Goal: Communication & Community: Ask a question

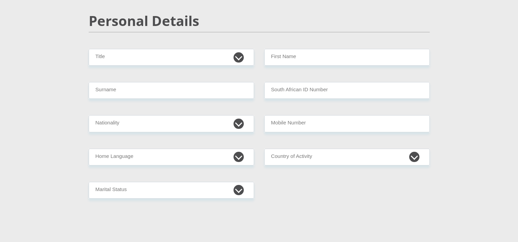
scroll to position [68, 0]
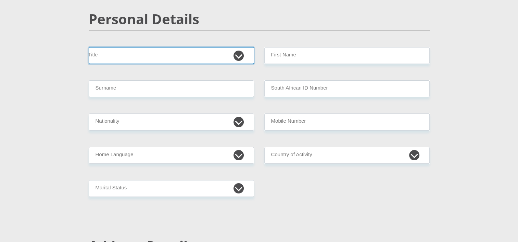
click at [163, 59] on select "Mr Ms Mrs Dr Other" at bounding box center [171, 55] width 165 height 17
select select "Mr"
click at [89, 47] on select "Mr Ms Mrs Dr Other" at bounding box center [171, 55] width 165 height 17
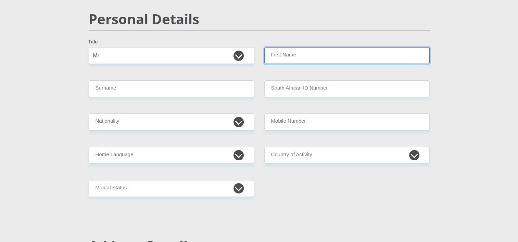
click at [281, 56] on input "First Name" at bounding box center [346, 55] width 165 height 17
type input "Juan"
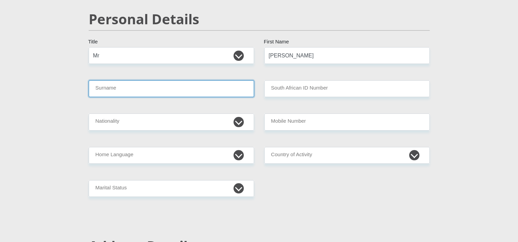
click at [210, 84] on input "Surname" at bounding box center [171, 88] width 165 height 17
type input "Braun"
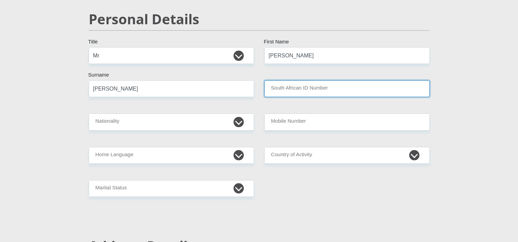
click at [312, 81] on input "South African ID Number" at bounding box center [346, 88] width 165 height 17
type input "0403015291087"
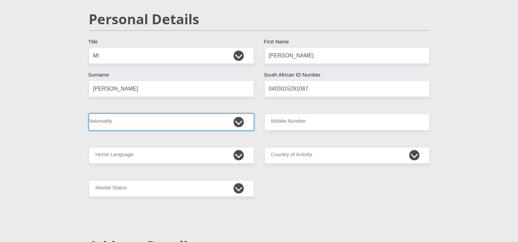
click at [164, 118] on select "South Africa Afghanistan Aland Islands Albania Algeria America Samoa American V…" at bounding box center [171, 122] width 165 height 17
select select "ZAF"
click at [89, 114] on select "South Africa Afghanistan Aland Islands Albania Algeria America Samoa American V…" at bounding box center [171, 122] width 165 height 17
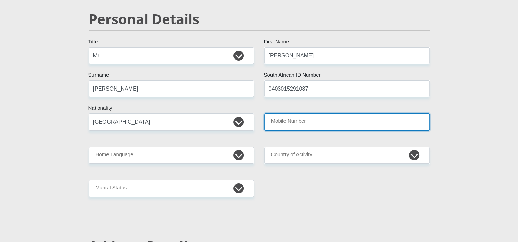
click at [283, 116] on input "Mobile Number" at bounding box center [346, 122] width 165 height 17
type input "0795042800"
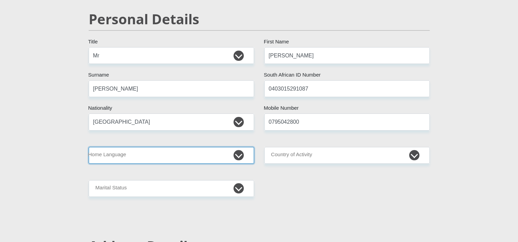
click at [168, 156] on select "Afrikaans English Sepedi South Ndebele Southern Sotho Swati Tsonga Tswana Venda…" at bounding box center [171, 155] width 165 height 17
select select "afr"
click at [89, 147] on select "Afrikaans English Sepedi South Ndebele Southern Sotho Swati Tsonga Tswana Venda…" at bounding box center [171, 155] width 165 height 17
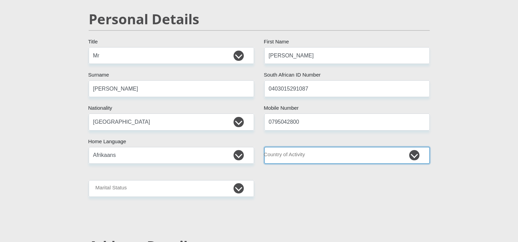
click at [296, 148] on select "South Africa Afghanistan Aland Islands Albania Algeria America Samoa American V…" at bounding box center [346, 155] width 165 height 17
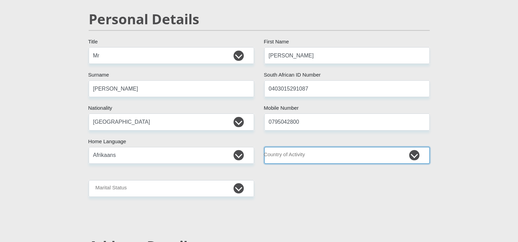
drag, startPoint x: 326, startPoint y: 155, endPoint x: 326, endPoint y: 151, distance: 4.1
click at [326, 155] on select "South Africa Afghanistan Aland Islands Albania Algeria America Samoa American V…" at bounding box center [346, 155] width 165 height 17
select select "ZAF"
click at [264, 147] on select "South Africa Afghanistan Aland Islands Albania Algeria America Samoa American V…" at bounding box center [346, 155] width 165 height 17
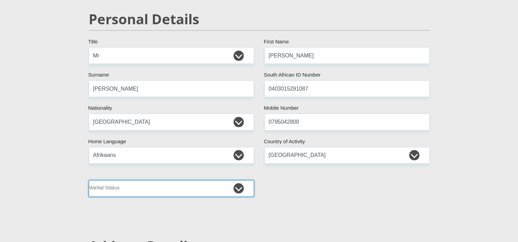
click at [139, 191] on select "Married ANC Single Divorced Widowed Married COP or Customary Law" at bounding box center [171, 188] width 165 height 17
select select "2"
click at [89, 180] on select "Married ANC Single Divorced Widowed Married COP or Customary Law" at bounding box center [171, 188] width 165 height 17
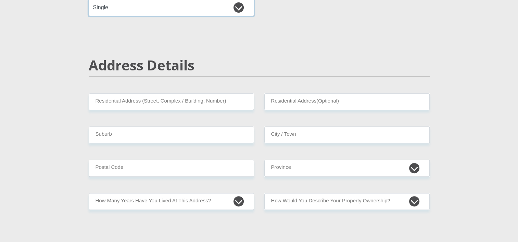
scroll to position [274, 0]
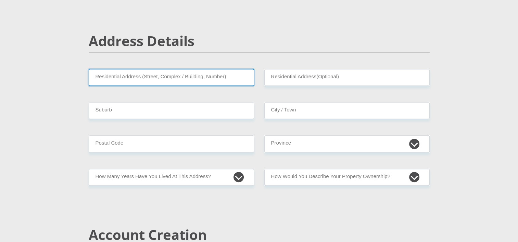
click at [156, 75] on input "Residential Address (Street, Complex / Building, Number)" at bounding box center [171, 77] width 165 height 17
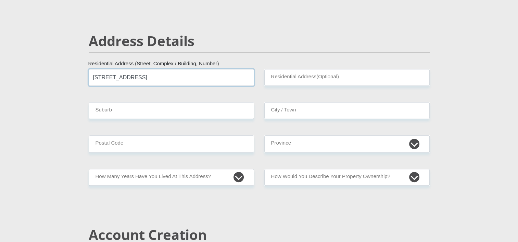
type input "53 Columbus street"
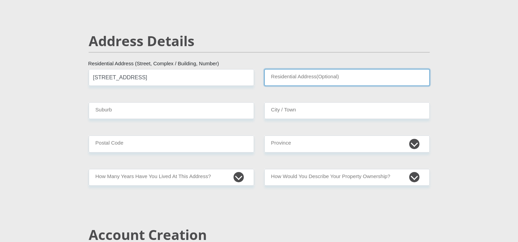
click at [278, 80] on input "Residential Address(Optional)" at bounding box center [346, 77] width 165 height 17
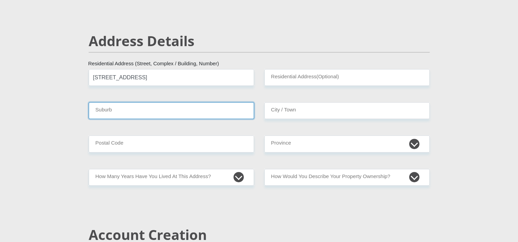
click at [162, 108] on input "Suburb" at bounding box center [171, 110] width 165 height 17
type input "Steiltes"
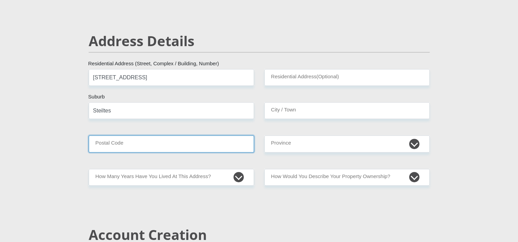
click at [148, 148] on input "Postal Code" at bounding box center [171, 144] width 165 height 17
type input "1200"
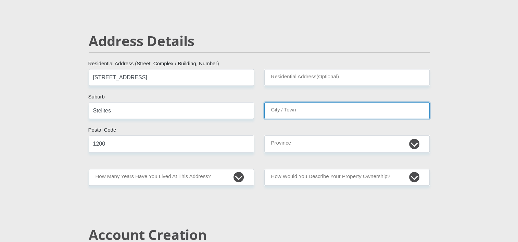
click at [267, 107] on input "City / Town" at bounding box center [346, 110] width 165 height 17
type input "Nelspruit"
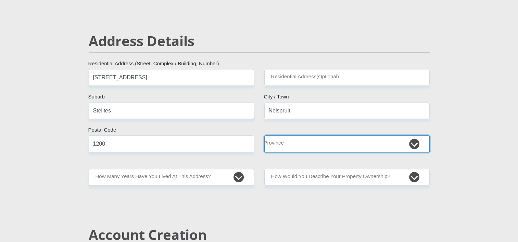
click at [308, 148] on select "Eastern Cape Free State Gauteng KwaZulu-Natal Limpopo Mpumalanga Northern Cape …" at bounding box center [346, 144] width 165 height 17
select select "Mpumalanga"
click at [264, 136] on select "Eastern Cape Free State Gauteng KwaZulu-Natal Limpopo Mpumalanga Northern Cape …" at bounding box center [346, 144] width 165 height 17
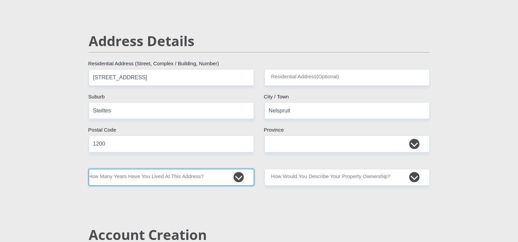
click at [161, 174] on select "less than 1 year 1-3 years 3-5 years 5+ years" at bounding box center [171, 177] width 165 height 17
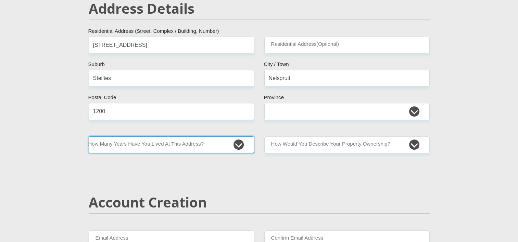
scroll to position [308, 0]
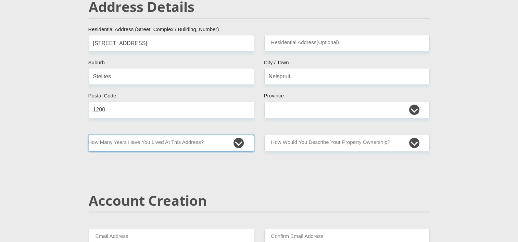
click at [153, 143] on select "less than 1 year 1-3 years 3-5 years 5+ years" at bounding box center [171, 143] width 165 height 17
click at [154, 145] on select "less than 1 year 1-3 years 3-5 years 5+ years" at bounding box center [171, 143] width 165 height 17
select select "5"
click at [89, 135] on select "less than 1 year 1-3 years 3-5 years 5+ years" at bounding box center [171, 143] width 165 height 17
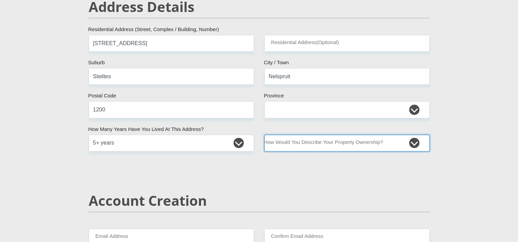
click at [330, 139] on select "Owned Rented Family Owned Company Dwelling" at bounding box center [346, 143] width 165 height 17
select select "Owned"
click at [264, 135] on select "Owned Rented Family Owned Company Dwelling" at bounding box center [346, 143] width 165 height 17
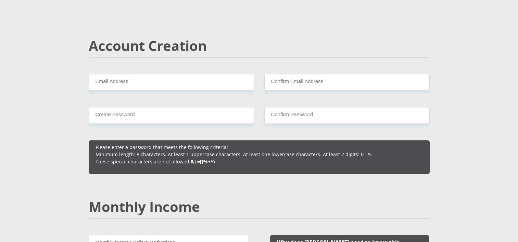
scroll to position [479, 0]
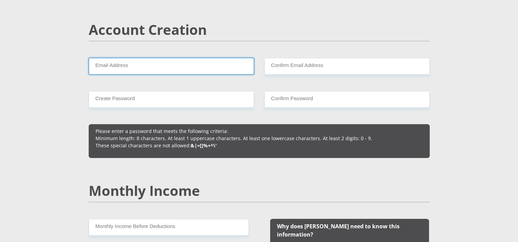
click at [138, 67] on input "Email Address" at bounding box center [171, 66] width 165 height 17
type input "[EMAIL_ADDRESS][DOMAIN_NAME]"
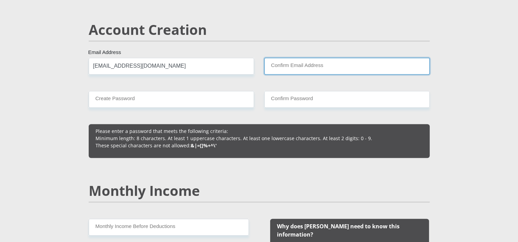
click at [285, 69] on input "Confirm Email Address" at bounding box center [346, 66] width 165 height 17
type input "[EMAIL_ADDRESS][DOMAIN_NAME]"
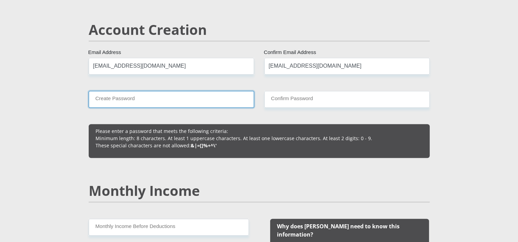
click at [168, 95] on input "Create Password" at bounding box center [171, 99] width 165 height 17
type input "Iceicebaby101!"
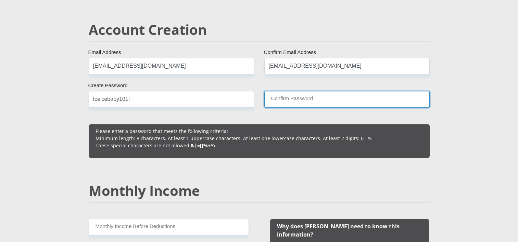
click at [326, 93] on input "Confirm Password" at bounding box center [346, 99] width 165 height 17
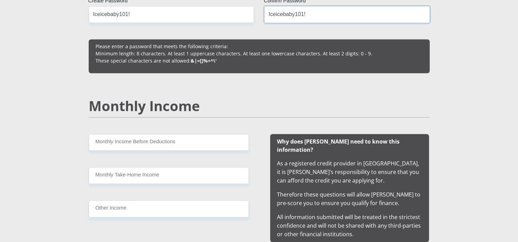
scroll to position [582, 0]
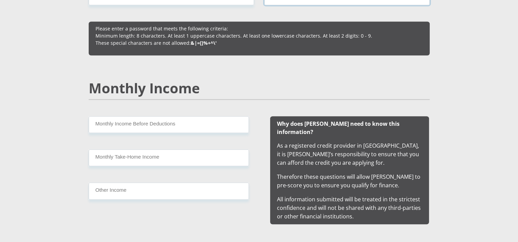
type input "Iceicebaby101!"
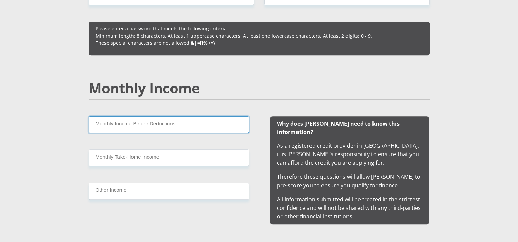
click at [147, 120] on input "Monthly Income Before Deductions" at bounding box center [169, 124] width 160 height 17
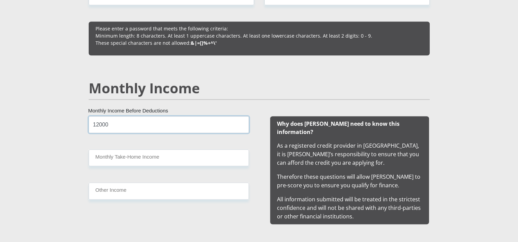
type input "12000"
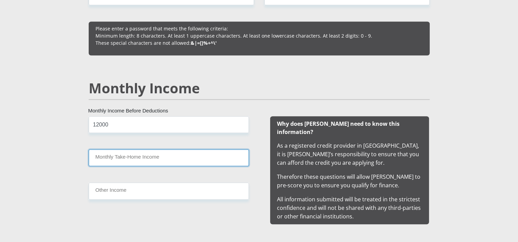
click at [139, 155] on input "Monthly Take-Home Income" at bounding box center [169, 158] width 160 height 17
type input "10000"
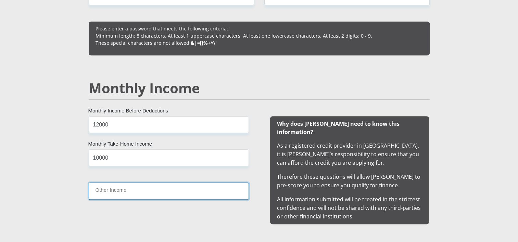
click at [136, 189] on input "Other Income" at bounding box center [169, 191] width 160 height 17
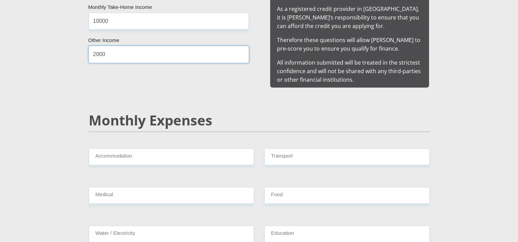
type input "2000"
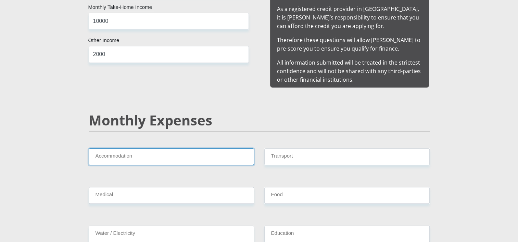
click at [133, 149] on input "Accommodation" at bounding box center [171, 157] width 165 height 17
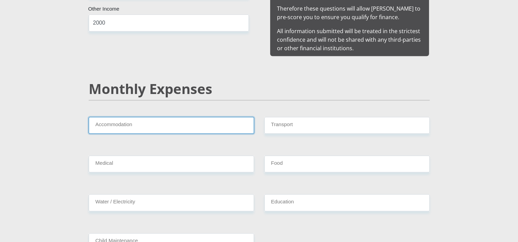
scroll to position [753, 0]
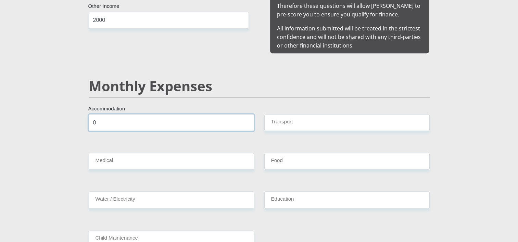
type input "0"
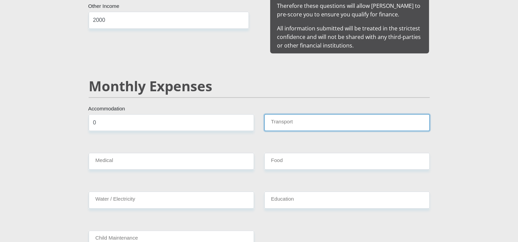
drag, startPoint x: 282, startPoint y: 114, endPoint x: 247, endPoint y: 131, distance: 38.6
click at [282, 114] on input "Transport" at bounding box center [346, 122] width 165 height 17
type input "0"
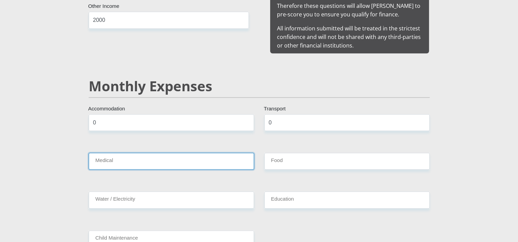
click at [221, 153] on input "Medical" at bounding box center [171, 161] width 165 height 17
type input "0"
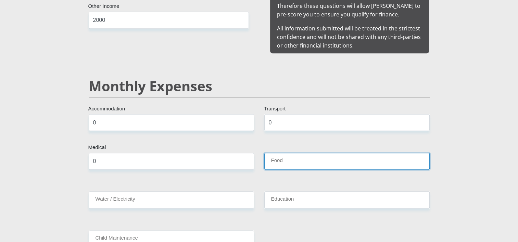
click at [288, 153] on input "Food" at bounding box center [346, 161] width 165 height 17
type input "0"
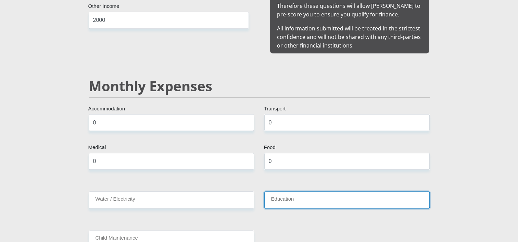
drag, startPoint x: 284, startPoint y: 197, endPoint x: 265, endPoint y: 193, distance: 19.5
click at [281, 195] on input "Education" at bounding box center [346, 200] width 165 height 17
type input "0"
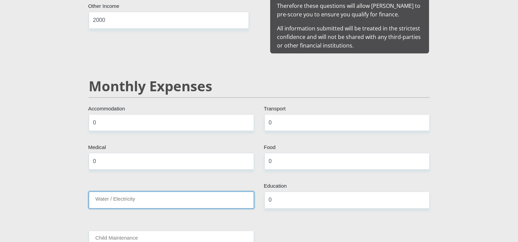
click at [183, 192] on input "Water / Electricity" at bounding box center [171, 200] width 165 height 17
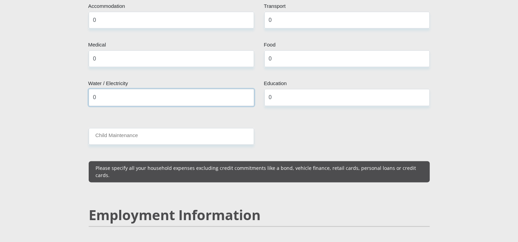
type input "0"
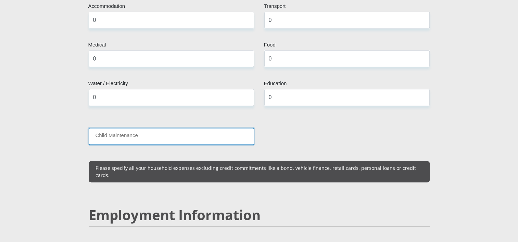
click at [155, 128] on input "Child Maintenance" at bounding box center [171, 136] width 165 height 17
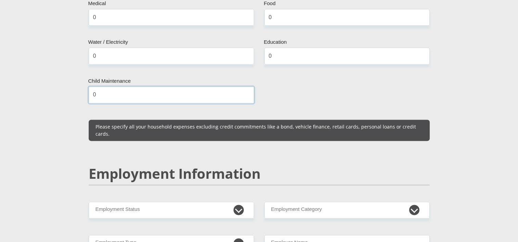
scroll to position [924, 0]
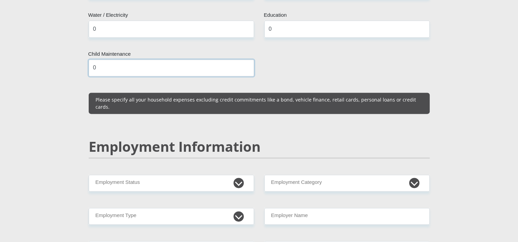
type input "0"
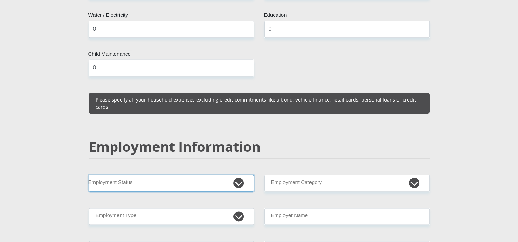
click at [154, 175] on select "Permanent/Full-time Part-time/Casual Contract Worker Self-Employed Housewife Re…" at bounding box center [171, 183] width 165 height 17
select select "1"
click at [89, 175] on select "Permanent/Full-time Part-time/Casual Contract Worker Self-Employed Housewife Re…" at bounding box center [171, 183] width 165 height 17
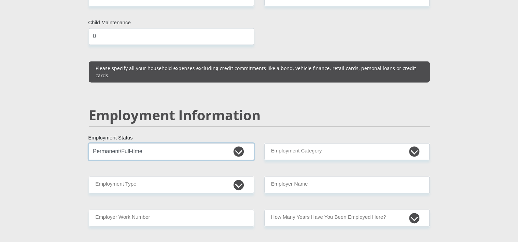
scroll to position [958, 0]
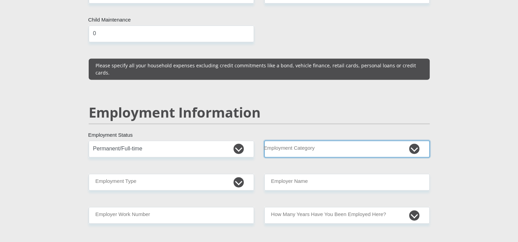
click at [311, 141] on select "AGRICULTURE ALCOHOL & TOBACCO CONSTRUCTION MATERIALS METALLURGY EQUIPMENT FOR R…" at bounding box center [346, 149] width 165 height 17
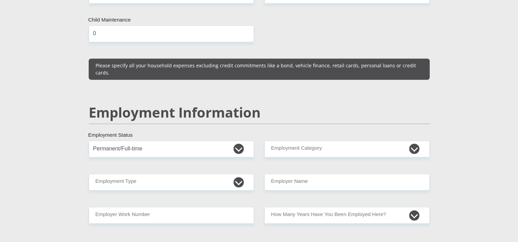
click at [316, 123] on div "Employment Information" at bounding box center [259, 122] width 351 height 36
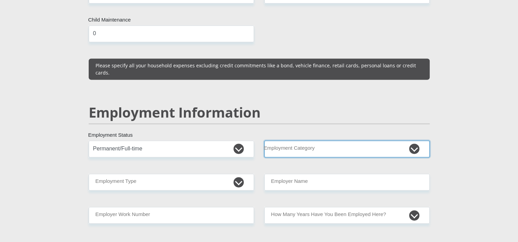
click at [315, 141] on select "AGRICULTURE ALCOHOL & TOBACCO CONSTRUCTION MATERIALS METALLURGY EQUIPMENT FOR R…" at bounding box center [346, 149] width 165 height 17
select select "9"
click at [264, 141] on select "AGRICULTURE ALCOHOL & TOBACCO CONSTRUCTION MATERIALS METALLURGY EQUIPMENT FOR R…" at bounding box center [346, 149] width 165 height 17
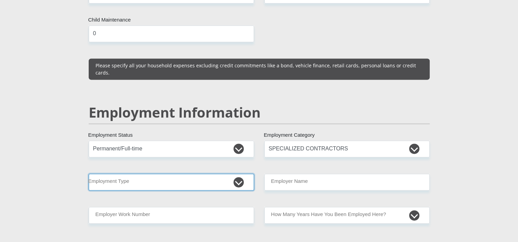
click at [181, 174] on select "College/Lecturer Craft Seller Creative Driver Executive Farmer Forces - Non Com…" at bounding box center [171, 182] width 165 height 17
select select "Production/Manufacturing"
click at [89, 174] on select "College/Lecturer Craft Seller Creative Driver Executive Farmer Forces - Non Com…" at bounding box center [171, 182] width 165 height 17
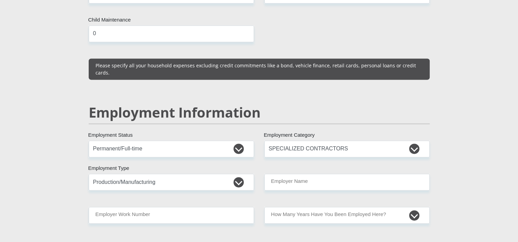
click at [290, 178] on div "Mr Ms Mrs Dr Other Title Juan First Name Braun Surname 0403015291087 South Afri…" at bounding box center [259, 133] width 351 height 1952
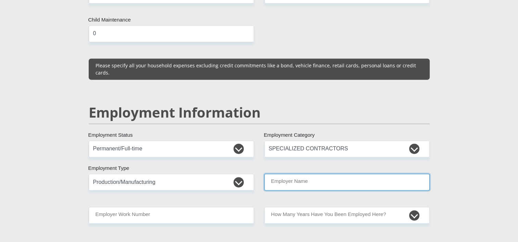
click at [296, 174] on input "Employer Name" at bounding box center [346, 182] width 165 height 17
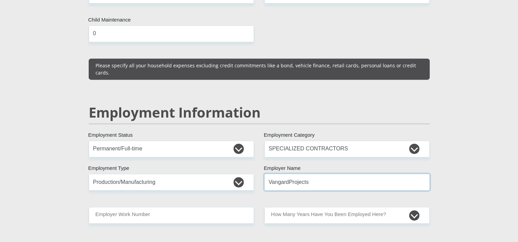
click at [289, 174] on input "VangardProjects" at bounding box center [346, 182] width 165 height 17
type input "VangardProjects"
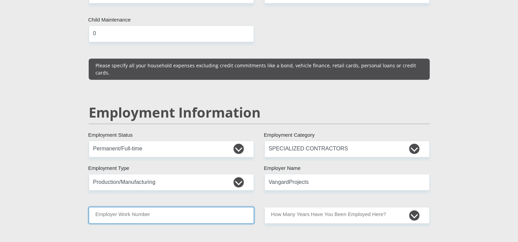
click at [136, 207] on input "Employer Work Number" at bounding box center [171, 215] width 165 height 17
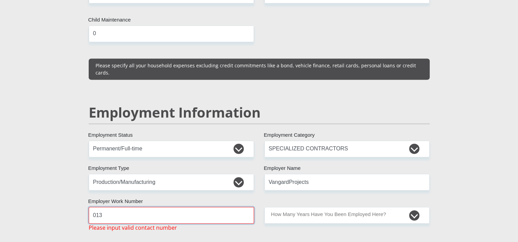
click at [210, 207] on input "013" at bounding box center [171, 215] width 165 height 17
click at [174, 207] on input "013752" at bounding box center [171, 215] width 165 height 17
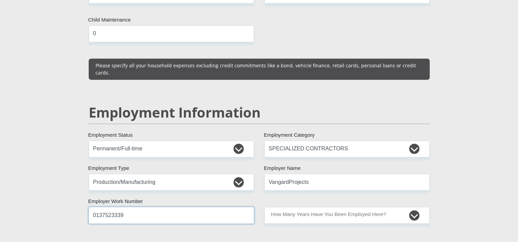
type input "0137523339"
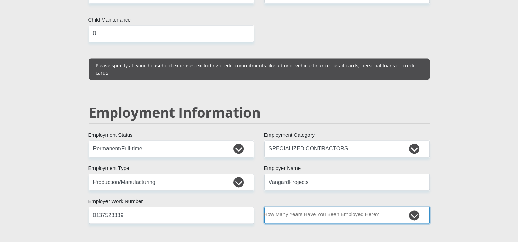
click at [321, 207] on select "less than 1 year 1-3 years 3-5 years 5+ years" at bounding box center [346, 215] width 165 height 17
click at [264, 207] on select "less than 1 year 1-3 years 3-5 years 5+ years" at bounding box center [346, 215] width 165 height 17
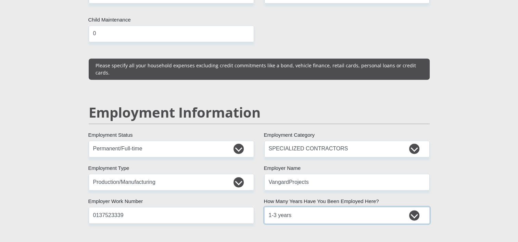
click at [414, 207] on select "less than 1 year 1-3 years 3-5 years 5+ years" at bounding box center [346, 215] width 165 height 17
select select "48"
click at [264, 207] on select "less than 1 year 1-3 years 3-5 years 5+ years" at bounding box center [346, 215] width 165 height 17
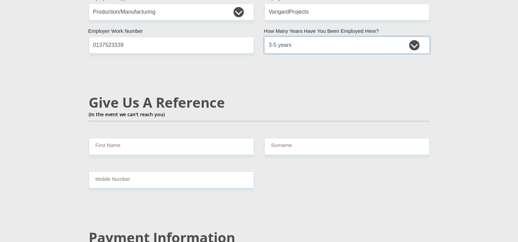
scroll to position [1129, 0]
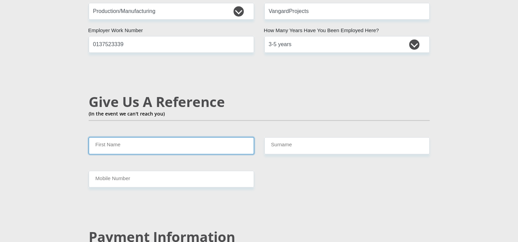
click at [158, 137] on input "First Name" at bounding box center [171, 145] width 165 height 17
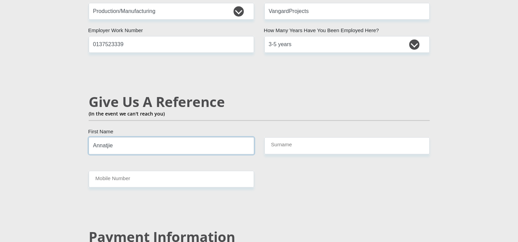
type input "Annatjie"
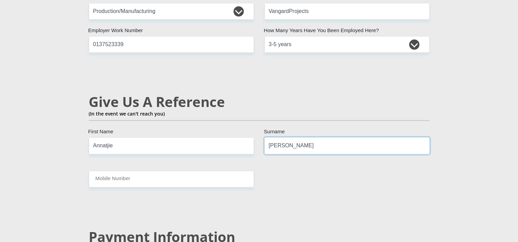
type input "Braun"
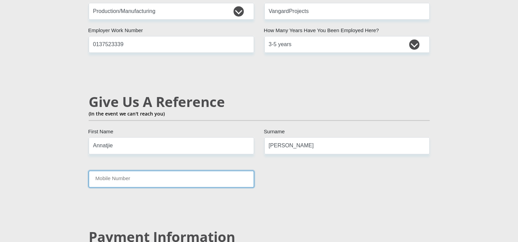
click at [214, 171] on input "Mobile Number" at bounding box center [171, 179] width 165 height 17
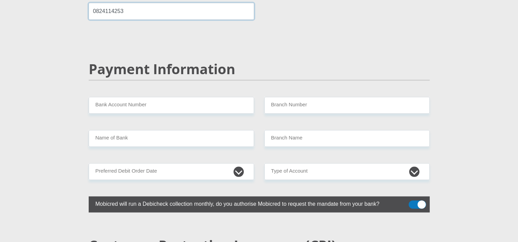
scroll to position [1301, 0]
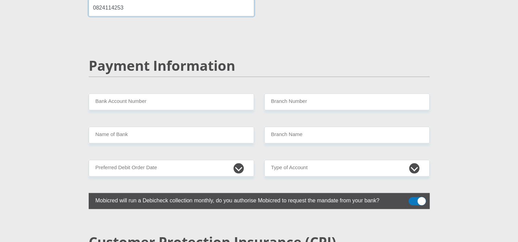
type input "0824114253"
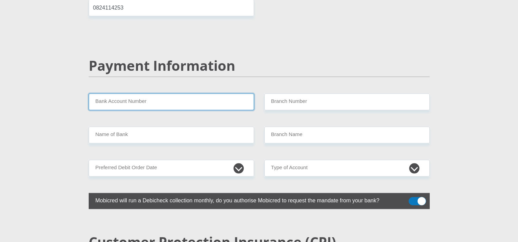
click at [147, 94] on input "Bank Account Number" at bounding box center [171, 102] width 165 height 17
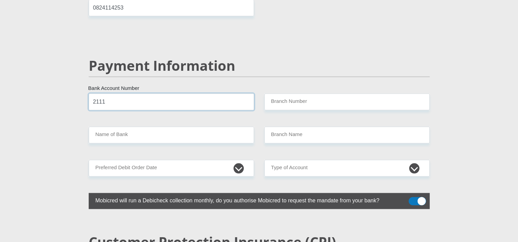
click at [117, 94] on input "2111" at bounding box center [171, 102] width 165 height 17
type input "2111705736"
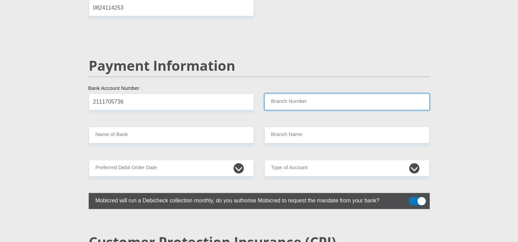
click at [290, 94] on input "Branch Number" at bounding box center [346, 102] width 165 height 17
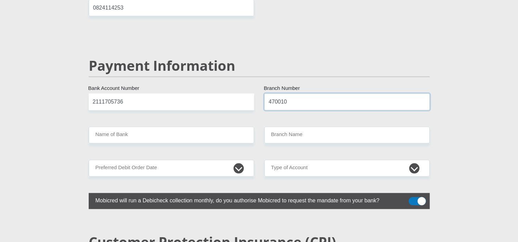
type input "470010"
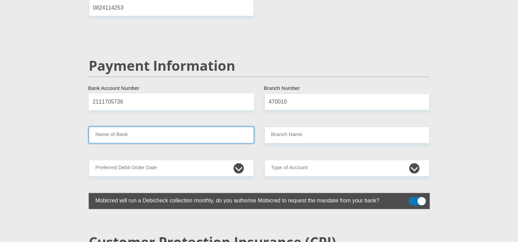
click at [161, 127] on input "Name of Bank" at bounding box center [171, 135] width 165 height 17
type input "CAPITEC BANK LIMITED"
type input "CAPITEC BANK CPC"
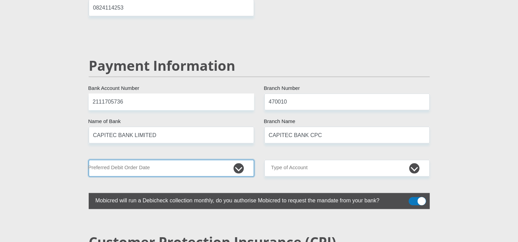
click at [221, 160] on select "1st 2nd 3rd 4th 5th 7th 18th 19th 20th 21st 22nd 23rd 24th 25th 26th 27th 28th …" at bounding box center [171, 168] width 165 height 17
click at [89, 160] on select "1st 2nd 3rd 4th 5th 7th 18th 19th 20th 21st 22nd 23rd 24th 25th 26th 27th 28th …" at bounding box center [171, 168] width 165 height 17
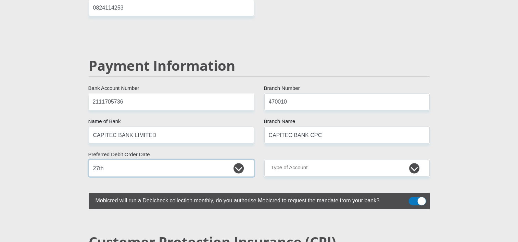
click at [242, 160] on select "1st 2nd 3rd 4th 5th 7th 18th 19th 20th 21st 22nd 23rd 24th 25th 26th 27th 28th …" at bounding box center [171, 168] width 165 height 17
select select "29"
click at [89, 160] on select "1st 2nd 3rd 4th 5th 7th 18th 19th 20th 21st 22nd 23rd 24th 25th 26th 27th 28th …" at bounding box center [171, 168] width 165 height 17
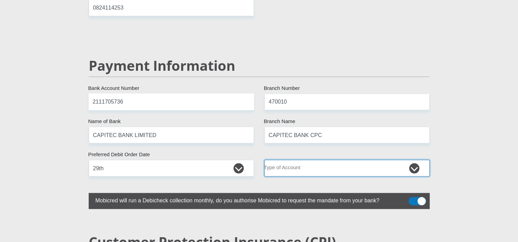
click at [330, 160] on select "Cheque Savings" at bounding box center [346, 168] width 165 height 17
select select "SAV"
click at [264, 160] on select "Cheque Savings" at bounding box center [346, 168] width 165 height 17
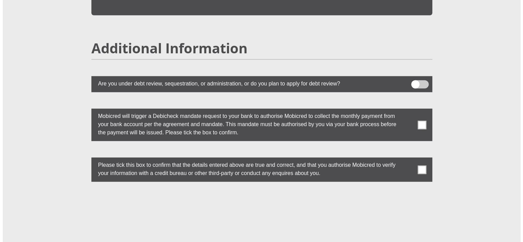
scroll to position [1848, 0]
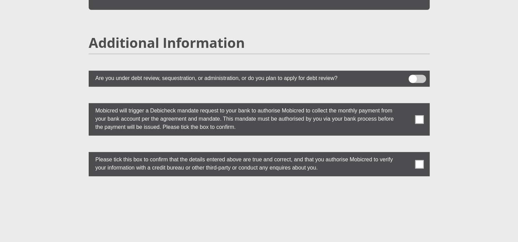
click at [414, 75] on span at bounding box center [416, 79] width 17 height 8
click at [412, 77] on input "checkbox" at bounding box center [412, 77] width 0 height 0
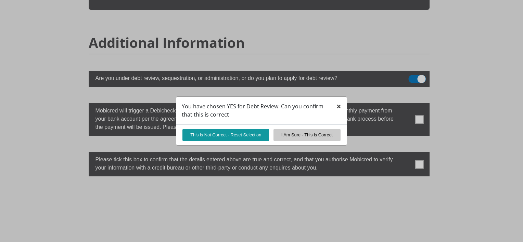
click at [342, 107] on button "×" at bounding box center [339, 107] width 16 height 20
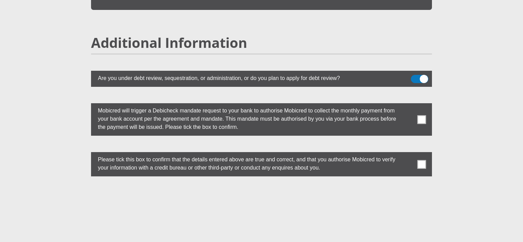
click at [416, 75] on span at bounding box center [419, 79] width 17 height 8
click at [415, 77] on input "checkbox" at bounding box center [415, 77] width 0 height 0
click at [422, 160] on span at bounding box center [422, 164] width 9 height 9
click at [408, 154] on input "checkbox" at bounding box center [408, 154] width 0 height 0
click at [424, 115] on span at bounding box center [422, 119] width 9 height 9
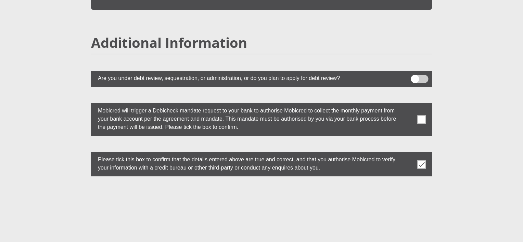
click at [408, 105] on input "checkbox" at bounding box center [408, 105] width 0 height 0
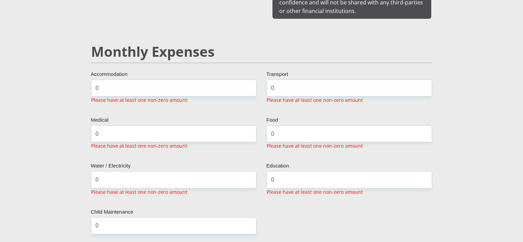
scroll to position [772, 0]
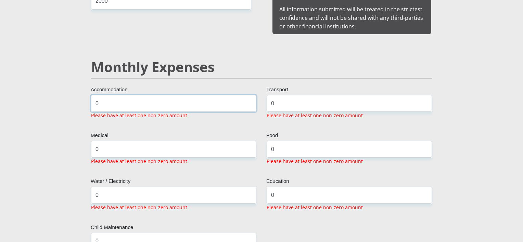
click at [127, 97] on input "0" at bounding box center [173, 103] width 165 height 17
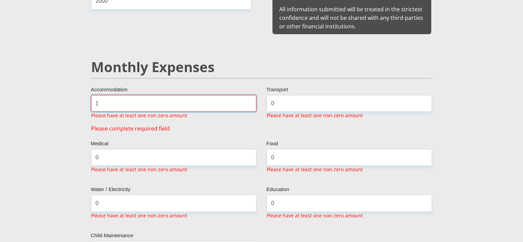
type input "1"
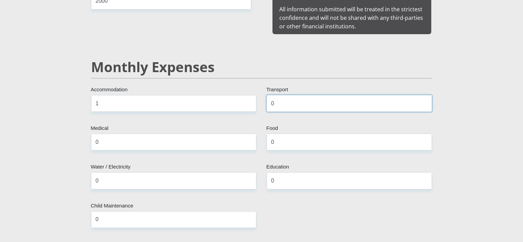
drag, startPoint x: 286, startPoint y: 98, endPoint x: 259, endPoint y: 98, distance: 26.7
type input "1"
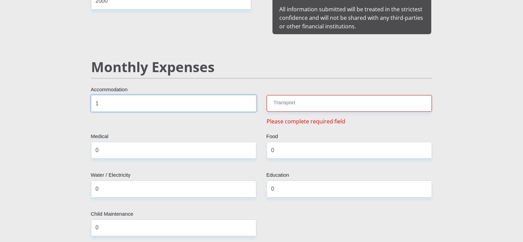
drag, startPoint x: 173, startPoint y: 93, endPoint x: 159, endPoint y: 95, distance: 14.4
click at [160, 95] on input "1" at bounding box center [173, 103] width 165 height 17
type input "1"
type input "0"
click at [284, 95] on input "Transport" at bounding box center [349, 103] width 165 height 17
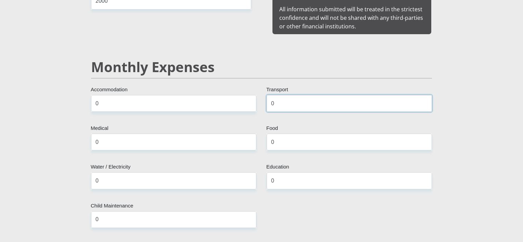
type input "0"
drag, startPoint x: 286, startPoint y: 130, endPoint x: 278, endPoint y: 133, distance: 8.5
click at [281, 134] on input "0" at bounding box center [349, 142] width 165 height 17
type input "1"
click at [363, 178] on input "0" at bounding box center [349, 181] width 165 height 17
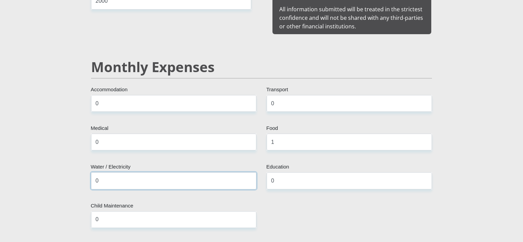
click at [233, 173] on input "0" at bounding box center [173, 181] width 165 height 17
click at [199, 212] on input "0" at bounding box center [173, 220] width 165 height 17
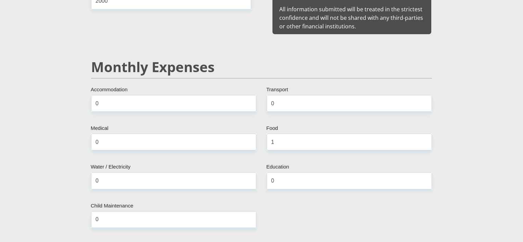
click at [270, 141] on input "1" at bounding box center [349, 142] width 165 height 17
click at [285, 173] on input "0" at bounding box center [349, 181] width 165 height 17
drag, startPoint x: 209, startPoint y: 174, endPoint x: 195, endPoint y: 201, distance: 30.5
click at [208, 175] on input "0" at bounding box center [173, 181] width 165 height 17
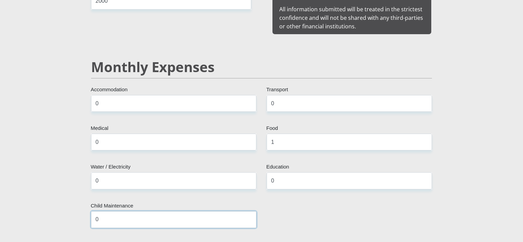
click at [194, 212] on input "0" at bounding box center [173, 220] width 165 height 17
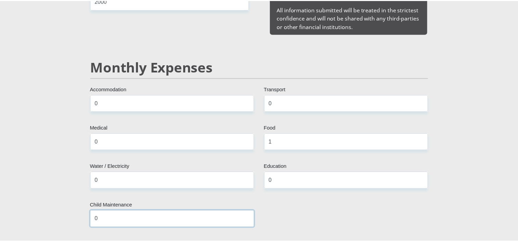
scroll to position [0, 0]
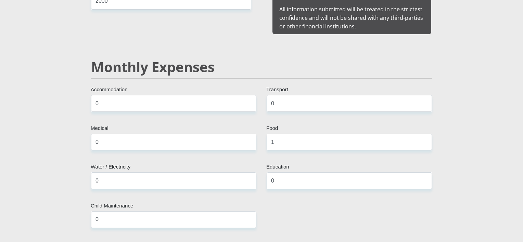
click at [226, 59] on h2 "Monthly Expenses" at bounding box center [261, 67] width 341 height 16
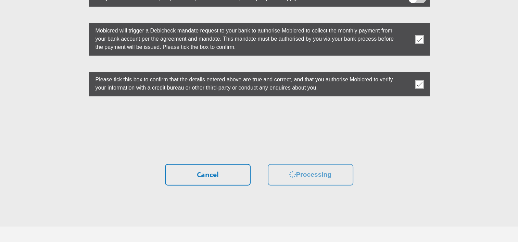
scroll to position [1935, 0]
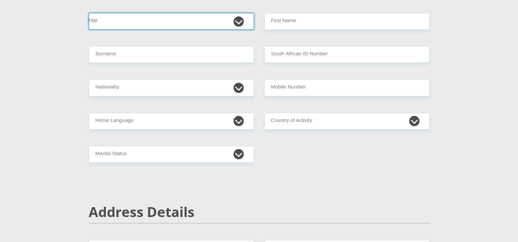
click at [139, 21] on select "Mr Ms Mrs Dr Other" at bounding box center [171, 21] width 165 height 17
select select "Mr"
click at [89, 13] on select "Mr Ms Mrs Dr Other" at bounding box center [171, 21] width 165 height 17
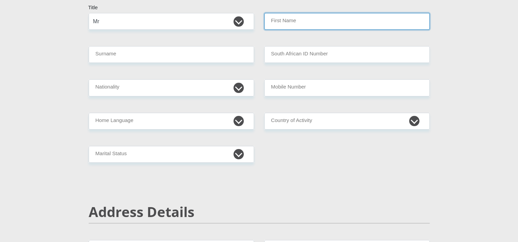
click at [298, 21] on input "First Name" at bounding box center [346, 21] width 165 height 17
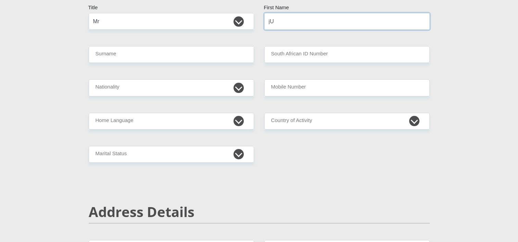
type input "j"
type input "Juan"
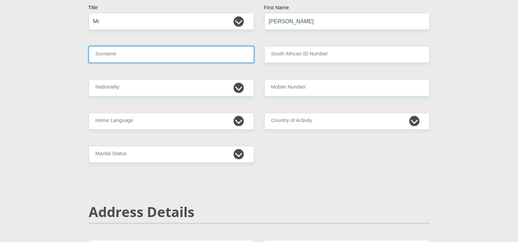
click at [223, 58] on input "Surname" at bounding box center [171, 54] width 165 height 17
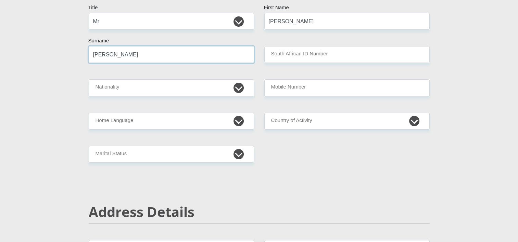
type input "Braun"
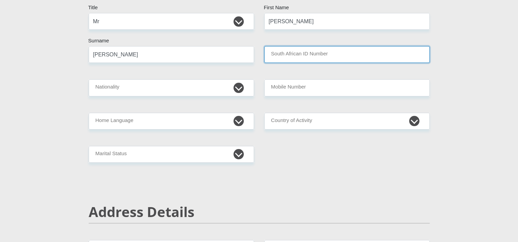
click at [317, 51] on input "South African ID Number" at bounding box center [346, 54] width 165 height 17
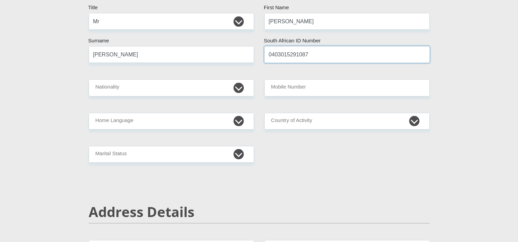
type input "0403015291087"
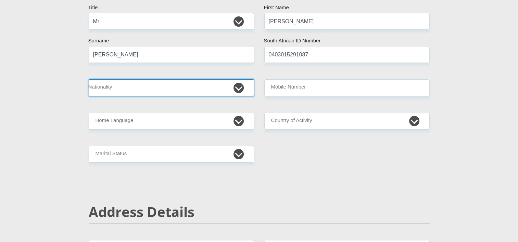
click at [129, 89] on select "South Africa Afghanistan Aland Islands Albania Algeria America Samoa American V…" at bounding box center [171, 87] width 165 height 17
select select "ZAF"
click at [89, 79] on select "South Africa Afghanistan Aland Islands Albania Algeria America Samoa American V…" at bounding box center [171, 87] width 165 height 17
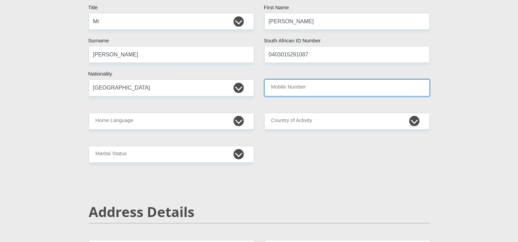
click at [299, 86] on input "Mobile Number" at bounding box center [346, 87] width 165 height 17
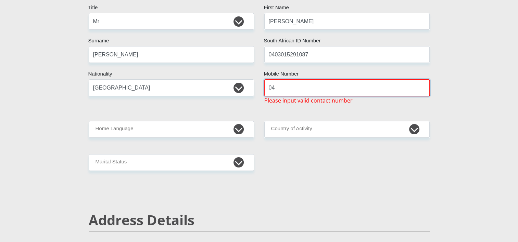
type input "0"
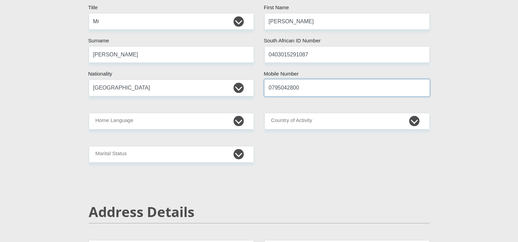
type input "0795042800"
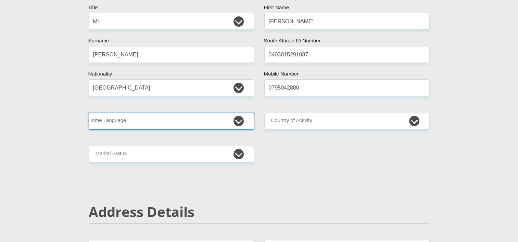
click at [196, 127] on select "Afrikaans English Sepedi South Ndebele Southern Sotho Swati Tsonga Tswana Venda…" at bounding box center [171, 121] width 165 height 17
select select "afr"
click at [89, 113] on select "Afrikaans English Sepedi South Ndebele Southern Sotho Swati Tsonga Tswana Venda…" at bounding box center [171, 121] width 165 height 17
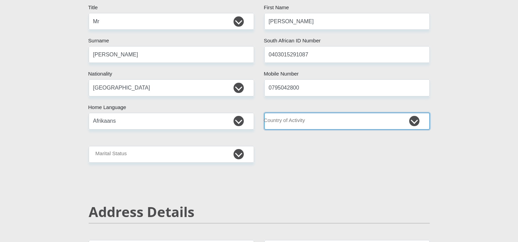
click at [310, 123] on select "South Africa Afghanistan Aland Islands Albania Algeria America Samoa American V…" at bounding box center [346, 121] width 165 height 17
select select "ZAF"
click at [264, 113] on select "South Africa Afghanistan Aland Islands Albania Algeria America Samoa American V…" at bounding box center [346, 121] width 165 height 17
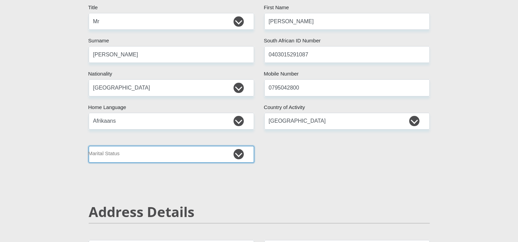
click at [136, 160] on select "Married ANC Single Divorced Widowed Married COP or Customary Law" at bounding box center [171, 154] width 165 height 17
select select "2"
click at [89, 146] on select "Married ANC Single Divorced Widowed Married COP or Customary Law" at bounding box center [171, 154] width 165 height 17
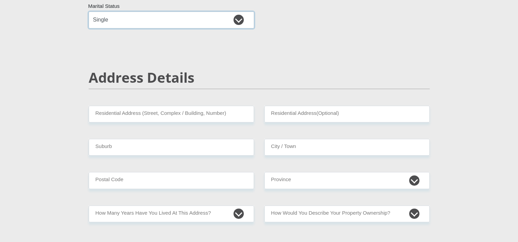
scroll to position [274, 0]
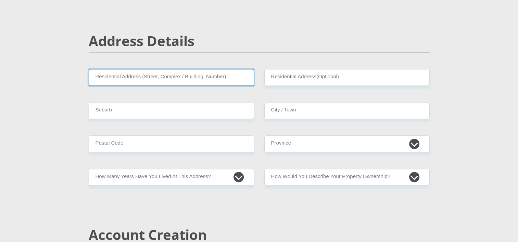
click at [148, 79] on input "Residential Address (Street, Complex / Building, Number)" at bounding box center [171, 77] width 165 height 17
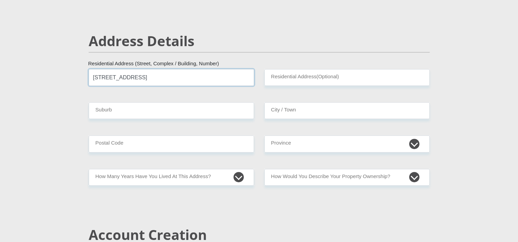
type input "53 Columbus street"
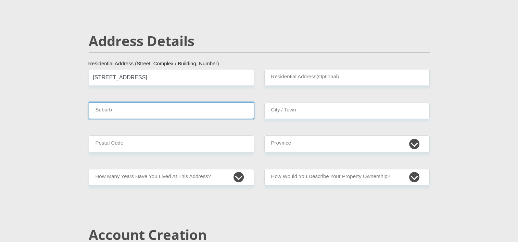
click at [134, 107] on input "Suburb" at bounding box center [171, 110] width 165 height 17
type input "Steiltes"
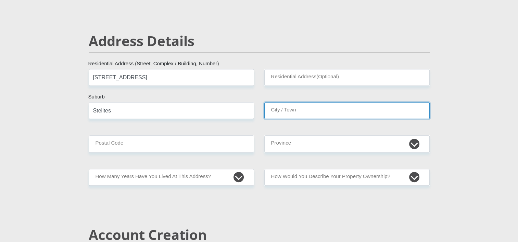
click at [325, 110] on input "City / Town" at bounding box center [346, 110] width 165 height 17
type input "Nelspruit"
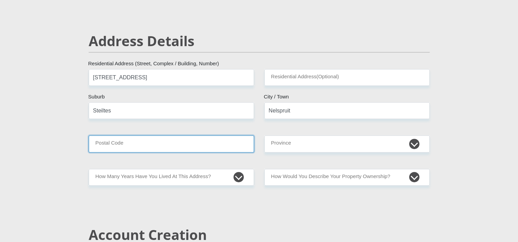
click at [156, 145] on input "Postal Code" at bounding box center [171, 144] width 165 height 17
type input "1200"
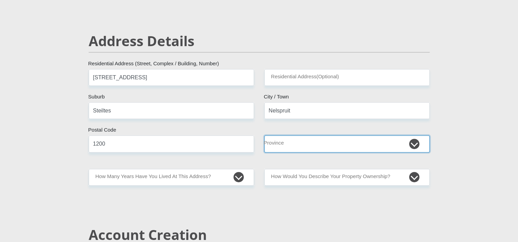
click at [289, 143] on select "Eastern Cape Free State Gauteng KwaZulu-Natal Limpopo Mpumalanga Northern Cape …" at bounding box center [346, 144] width 165 height 17
select select "Mpumalanga"
click at [264, 136] on select "Eastern Cape Free State Gauteng KwaZulu-Natal Limpopo Mpumalanga Northern Cape …" at bounding box center [346, 144] width 165 height 17
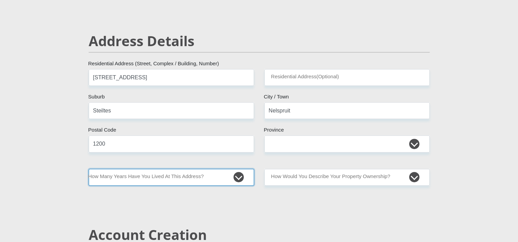
click at [162, 174] on select "less than 1 year 1-3 years 3-5 years 5+ years" at bounding box center [171, 177] width 165 height 17
select select "5"
click at [89, 169] on select "less than 1 year 1-3 years 3-5 years 5+ years" at bounding box center [171, 177] width 165 height 17
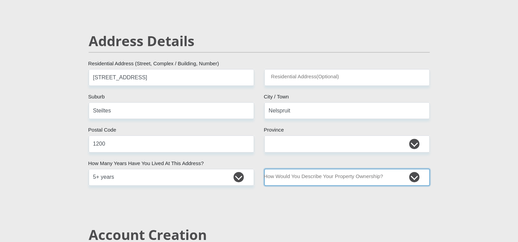
click at [309, 175] on select "Owned Rented Family Owned Company Dwelling" at bounding box center [346, 177] width 165 height 17
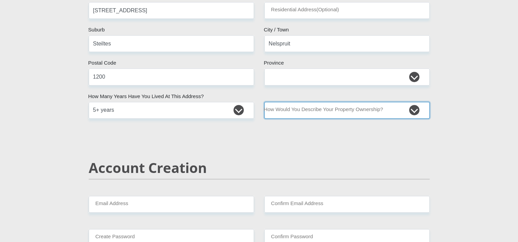
scroll to position [342, 0]
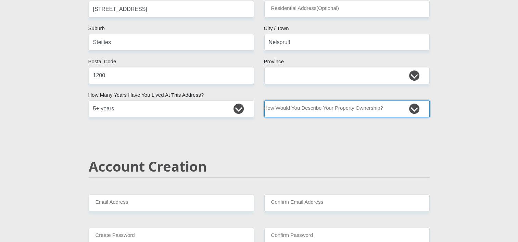
click at [312, 108] on select "Owned Rented Family Owned Company Dwelling" at bounding box center [346, 109] width 165 height 17
click at [305, 111] on select "Owned Rented Family Owned Company Dwelling" at bounding box center [346, 109] width 165 height 17
select select "Owned"
click at [264, 101] on select "Owned Rented Family Owned Company Dwelling" at bounding box center [346, 109] width 165 height 17
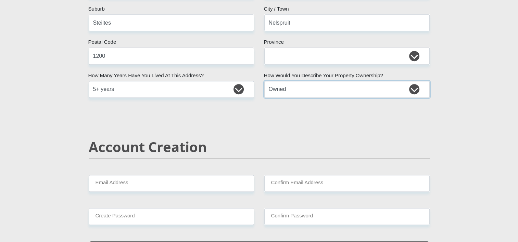
scroll to position [445, 0]
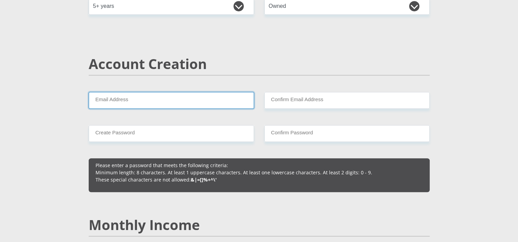
click at [149, 108] on input "Email Address" at bounding box center [171, 100] width 165 height 17
drag, startPoint x: 153, startPoint y: 103, endPoint x: 110, endPoint y: 105, distance: 43.5
type input "juanskiet@gmail.com"
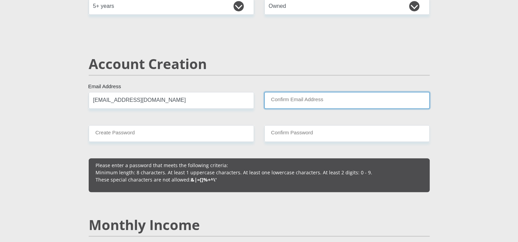
click at [317, 92] on input "Confirm Email Address" at bounding box center [346, 100] width 165 height 17
paste input "juanskiet@gmail.com"
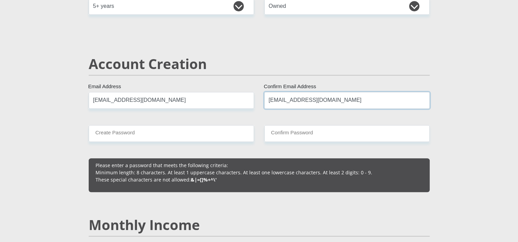
type input "juanskiet@gmail.com"
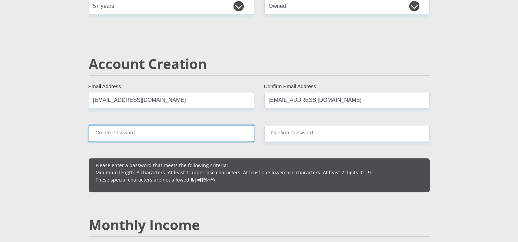
click at [162, 131] on input "Create Password" at bounding box center [171, 133] width 165 height 17
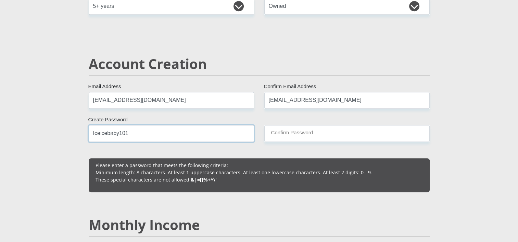
type input "Iceicebaby101"
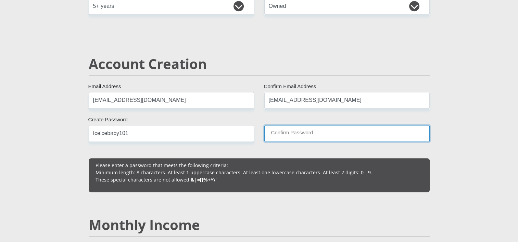
click at [266, 126] on input "Confirm Password" at bounding box center [346, 133] width 165 height 17
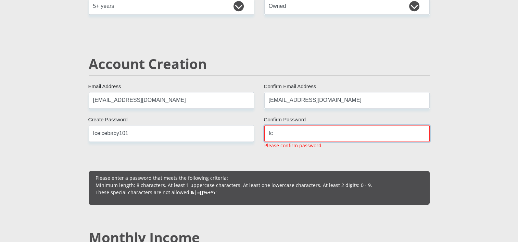
type input "I"
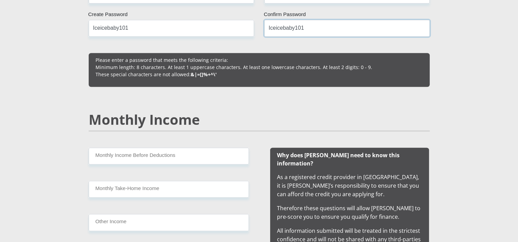
scroll to position [548, 0]
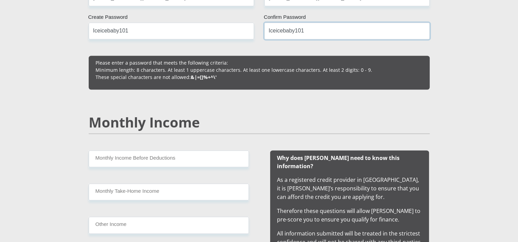
type input "Iceicebaby101"
click at [149, 36] on input "Iceicebaby101" at bounding box center [171, 31] width 165 height 17
type input "Iceicebaby101!"
click at [316, 27] on input "Iceicebaby101" at bounding box center [346, 31] width 165 height 17
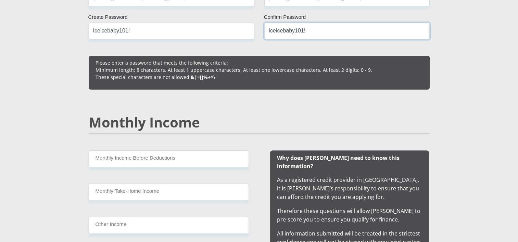
type input "Iceicebaby101!"
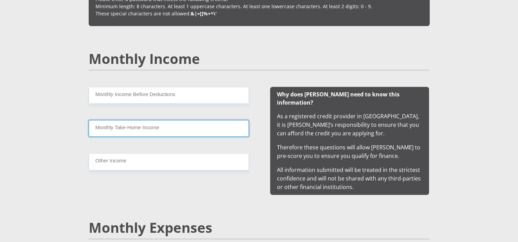
scroll to position [616, 0]
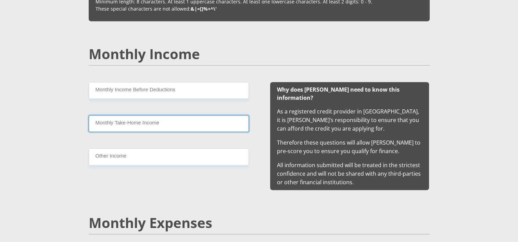
click at [162, 118] on input "Monthly Take-Home Income" at bounding box center [169, 123] width 160 height 17
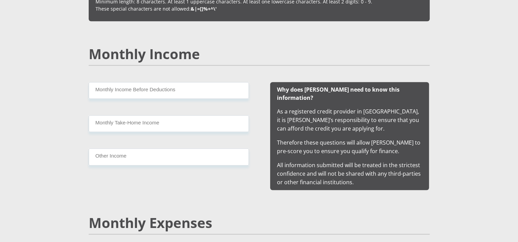
click at [165, 99] on div "Monthly Income Before Deductions Monthly Take-Home Income Other Income" at bounding box center [168, 136] width 181 height 108
drag, startPoint x: 165, startPoint y: 99, endPoint x: 163, endPoint y: 93, distance: 6.2
click at [163, 93] on div "Monthly Income Before Deductions Monthly Take-Home Income Other Income" at bounding box center [168, 136] width 181 height 108
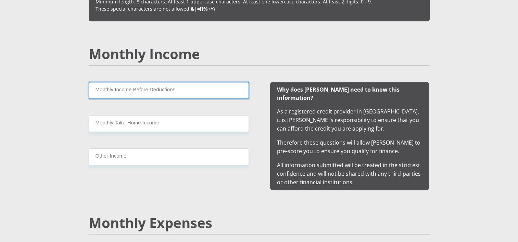
click at [163, 93] on input "Monthly Income Before Deductions" at bounding box center [169, 90] width 160 height 17
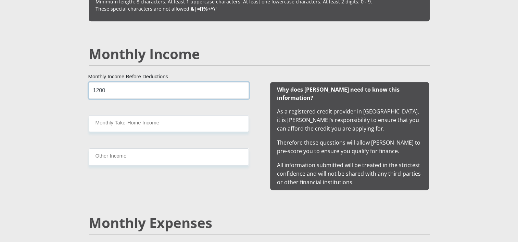
type input "1200"
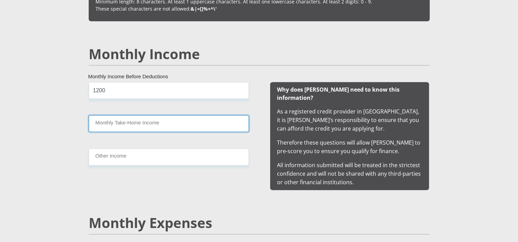
click at [156, 124] on input "Monthly Take-Home Income" at bounding box center [169, 123] width 160 height 17
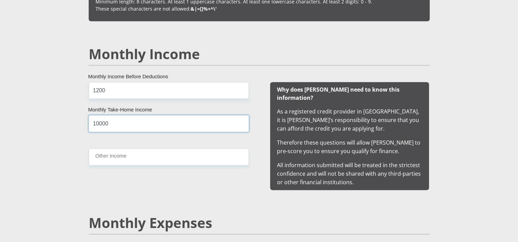
type input "10000"
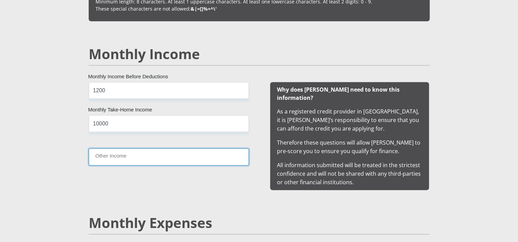
click at [145, 158] on input "Other Income" at bounding box center [169, 157] width 160 height 17
type input "2000"
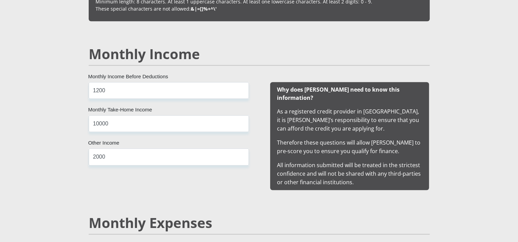
drag, startPoint x: 111, startPoint y: 92, endPoint x: 110, endPoint y: 97, distance: 4.9
click at [104, 96] on input "1200" at bounding box center [169, 90] width 160 height 17
type input "12000"
click at [125, 129] on input "10000" at bounding box center [169, 123] width 160 height 17
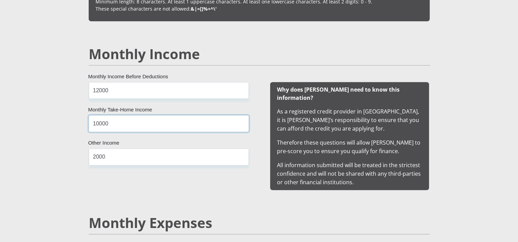
drag, startPoint x: 118, startPoint y: 125, endPoint x: 75, endPoint y: 126, distance: 43.5
type input "12000"
drag, startPoint x: 112, startPoint y: 85, endPoint x: 86, endPoint y: 87, distance: 26.8
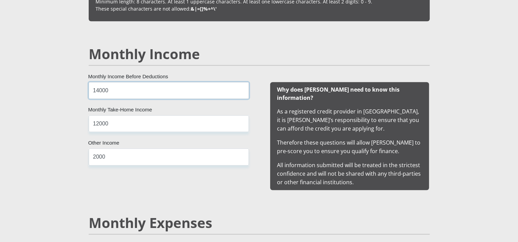
type input "14000"
click at [148, 137] on div "14000 Monthly Income Before Deductions 12000 Monthly Take-Home Income 2000 Othe…" at bounding box center [168, 136] width 181 height 108
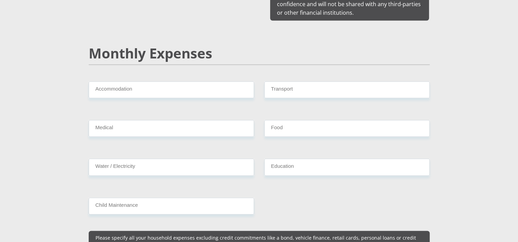
scroll to position [787, 0]
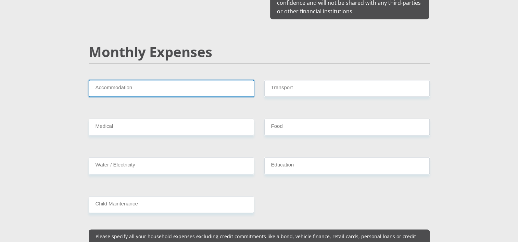
click at [145, 86] on input "Accommodation" at bounding box center [171, 88] width 165 height 17
type input "0"
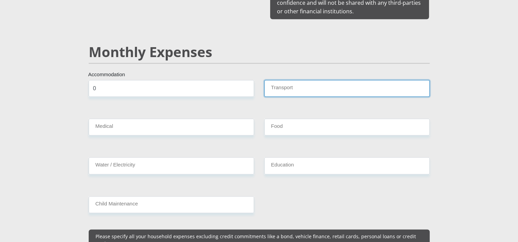
click at [281, 82] on input "Transport" at bounding box center [346, 88] width 165 height 17
type input "0"
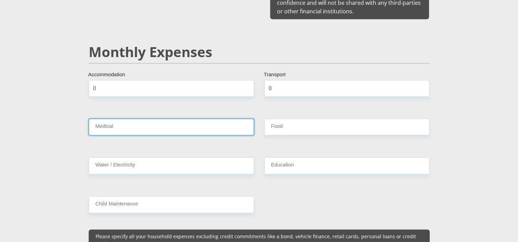
click at [188, 121] on input "Medical" at bounding box center [171, 127] width 165 height 17
type input "0"
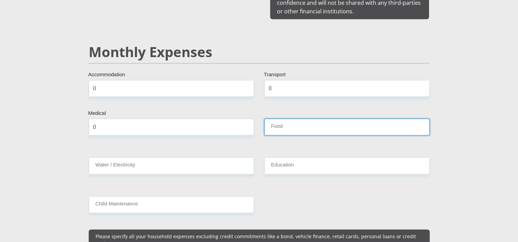
click at [278, 119] on input "Food" at bounding box center [346, 127] width 165 height 17
type input "10"
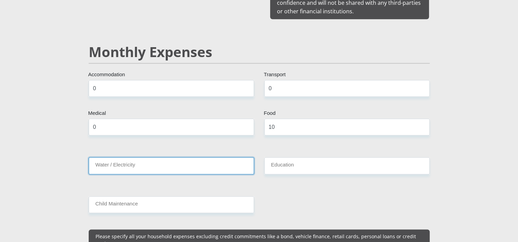
click at [208, 157] on input "Water / Electricity" at bounding box center [171, 165] width 165 height 17
type input "0"
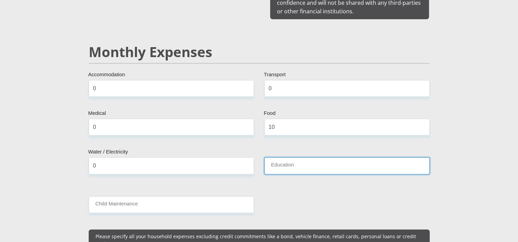
click at [284, 162] on input "Education" at bounding box center [346, 165] width 165 height 17
type input "0"
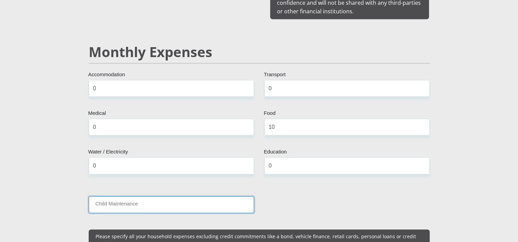
click at [192, 196] on input "Child Maintenance" at bounding box center [171, 204] width 165 height 17
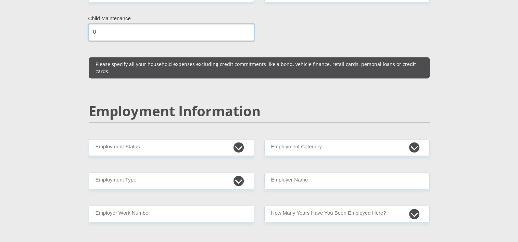
scroll to position [993, 0]
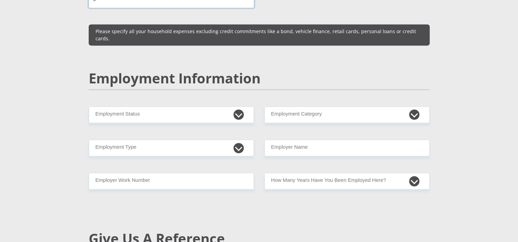
type input "0"
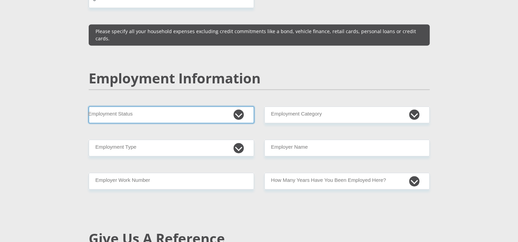
click at [185, 106] on select "Permanent/Full-time Part-time/Casual Contract Worker Self-Employed Housewife Re…" at bounding box center [171, 114] width 165 height 17
click at [156, 106] on select "Permanent/Full-time Part-time/Casual Contract Worker Self-Employed Housewife Re…" at bounding box center [171, 114] width 165 height 17
select select "1"
click at [89, 106] on select "Permanent/Full-time Part-time/Casual Contract Worker Self-Employed Housewife Re…" at bounding box center [171, 114] width 165 height 17
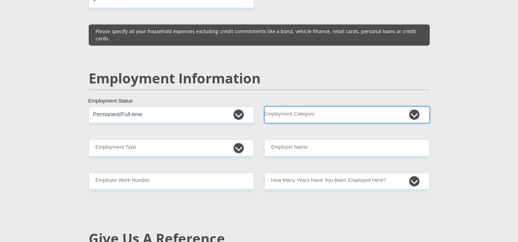
click at [311, 106] on select "AGRICULTURE ALCOHOL & TOBACCO CONSTRUCTION MATERIALS METALLURGY EQUIPMENT FOR R…" at bounding box center [346, 114] width 165 height 17
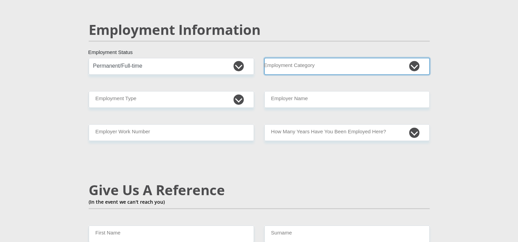
scroll to position [1061, 0]
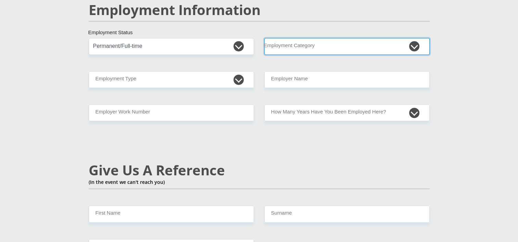
click at [321, 38] on select "AGRICULTURE ALCOHOL & TOBACCO CONSTRUCTION MATERIALS METALLURGY EQUIPMENT FOR R…" at bounding box center [346, 46] width 165 height 17
select select "9"
click at [264, 38] on select "AGRICULTURE ALCOHOL & TOBACCO CONSTRUCTION MATERIALS METALLURGY EQUIPMENT FOR R…" at bounding box center [346, 46] width 165 height 17
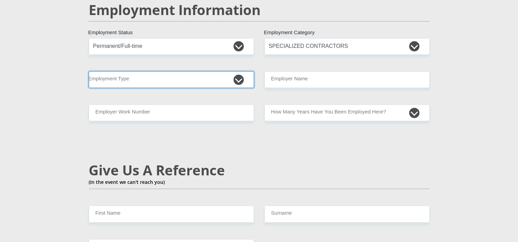
click at [178, 71] on select "College/Lecturer Craft Seller Creative Driver Executive Farmer Forces - Non Com…" at bounding box center [171, 79] width 165 height 17
select select "Production/Manufacturing"
click at [89, 71] on select "College/Lecturer Craft Seller Creative Driver Executive Farmer Forces - Non Com…" at bounding box center [171, 79] width 165 height 17
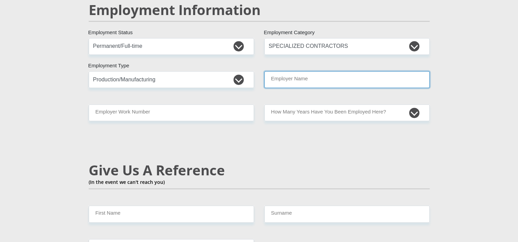
click at [329, 71] on input "Employer Name" at bounding box center [346, 79] width 165 height 17
type input "J"
type input "VangardProjects"
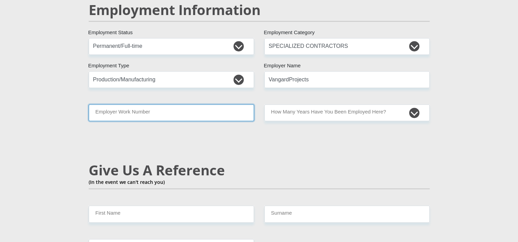
click at [172, 104] on input "Employer Work Number" at bounding box center [171, 112] width 165 height 17
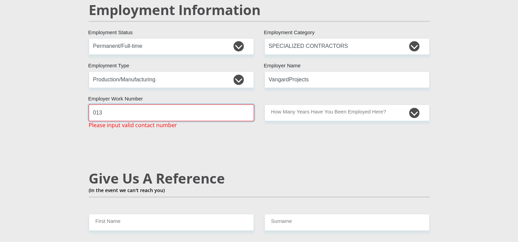
click at [112, 104] on input "013" at bounding box center [171, 112] width 165 height 17
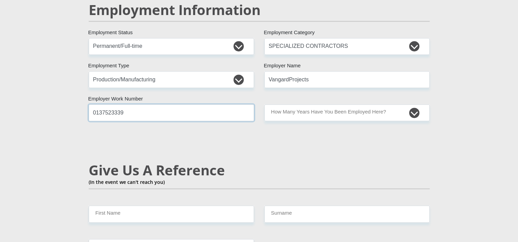
type input "0137523339"
click at [300, 84] on div "Mr Ms Mrs Dr Other Title Juan First Name Braun Surname 0403015291087 South Afri…" at bounding box center [259, 31] width 351 height 1952
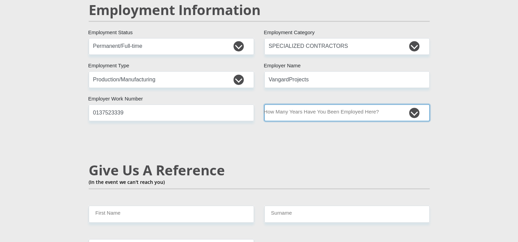
click at [302, 104] on select "less than 1 year 1-3 years 3-5 years 5+ years" at bounding box center [346, 112] width 165 height 17
select select "48"
click at [264, 104] on select "less than 1 year 1-3 years 3-5 years 5+ years" at bounding box center [346, 112] width 165 height 17
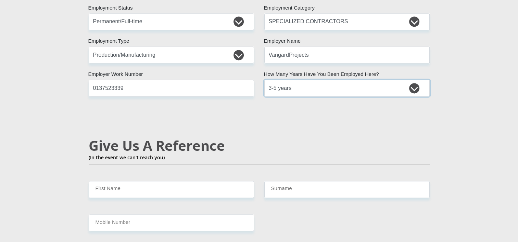
scroll to position [1129, 0]
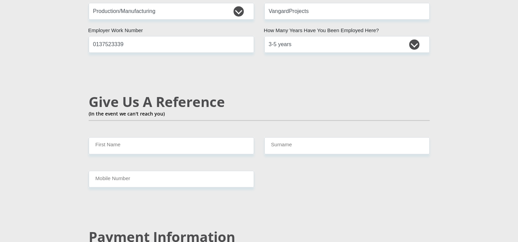
click at [166, 120] on div "Give Us A Reference (In the event we can't reach you)" at bounding box center [259, 115] width 351 height 43
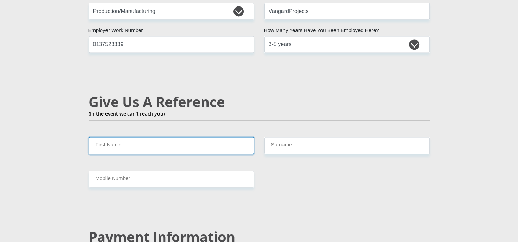
click at [164, 137] on input "First Name" at bounding box center [171, 145] width 165 height 17
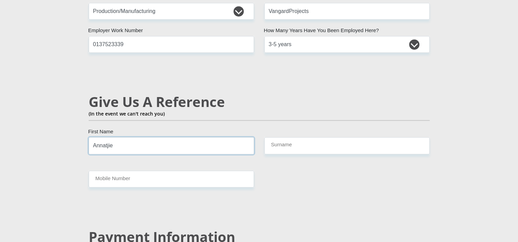
type input "Annatjie"
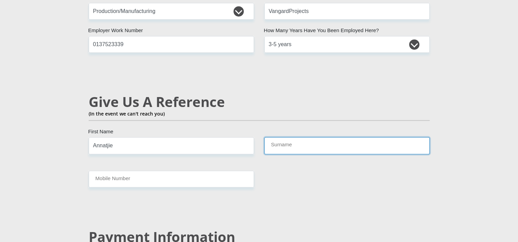
click at [290, 137] on input "Surname" at bounding box center [346, 145] width 165 height 17
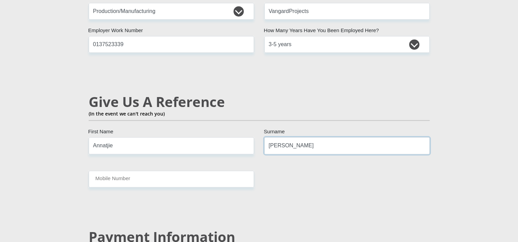
type input "Braun"
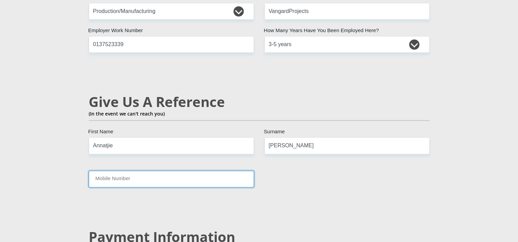
click at [189, 171] on input "Mobile Number" at bounding box center [171, 179] width 165 height 17
type input "0"
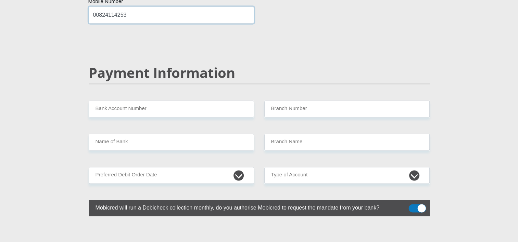
scroll to position [1301, 0]
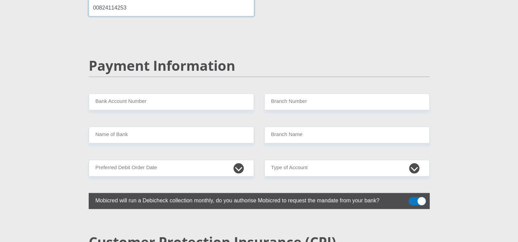
type input "00824114253"
click at [103, 73] on div "Payment Information" at bounding box center [259, 76] width 351 height 36
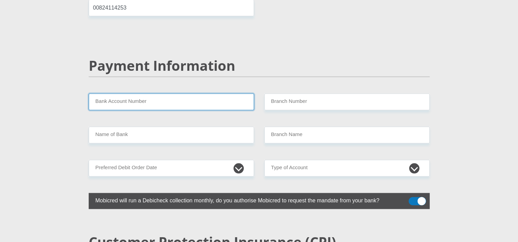
click at [110, 94] on input "Bank Account Number" at bounding box center [171, 102] width 165 height 17
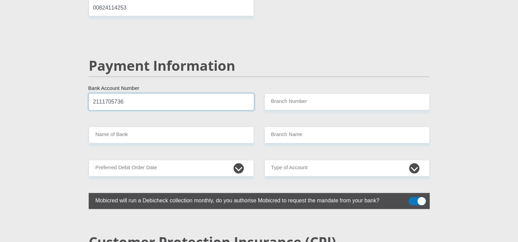
type input "2111705736"
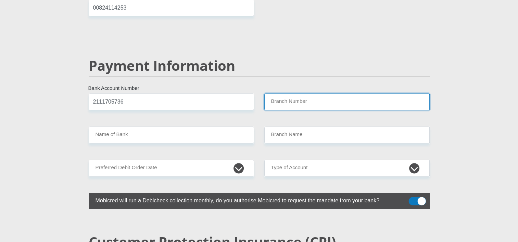
click at [295, 94] on input "Branch Number" at bounding box center [346, 102] width 165 height 17
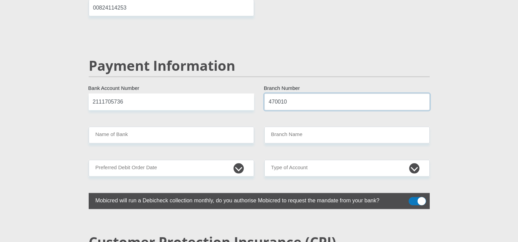
type input "470010"
type input "CAPITEC BANK LIMITED"
type input "CAPITEC BANK CPC"
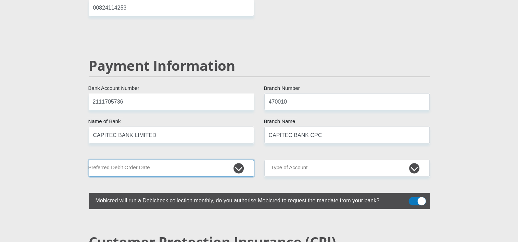
click at [217, 160] on select "1st 2nd 3rd 4th 5th 7th 18th 19th 20th 21st 22nd 23rd 24th 25th 26th 27th 28th …" at bounding box center [171, 168] width 165 height 17
select select "29"
click at [89, 160] on select "1st 2nd 3rd 4th 5th 7th 18th 19th 20th 21st 22nd 23rd 24th 25th 26th 27th 28th …" at bounding box center [171, 168] width 165 height 17
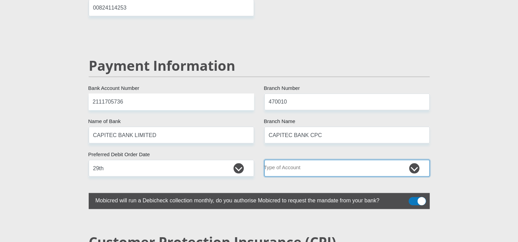
click at [318, 160] on select "Cheque Savings" at bounding box center [346, 168] width 165 height 17
select select "SAV"
click at [264, 160] on select "Cheque Savings" at bounding box center [346, 168] width 165 height 17
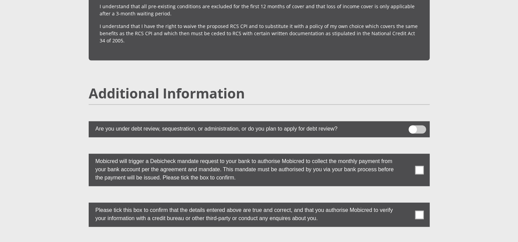
scroll to position [1882, 0]
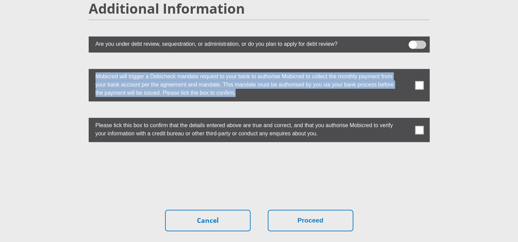
drag, startPoint x: 412, startPoint y: 28, endPoint x: 434, endPoint y: 52, distance: 32.2
drag, startPoint x: 434, startPoint y: 52, endPoint x: 414, endPoint y: 67, distance: 25.0
click at [414, 69] on label at bounding box center [259, 85] width 341 height 33
click at [406, 71] on input "checkbox" at bounding box center [406, 71] width 0 height 0
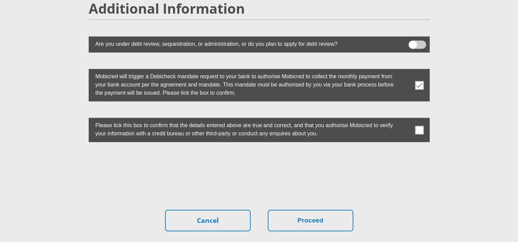
click at [423, 126] on span at bounding box center [419, 130] width 9 height 9
click at [406, 120] on input "checkbox" at bounding box center [406, 120] width 0 height 0
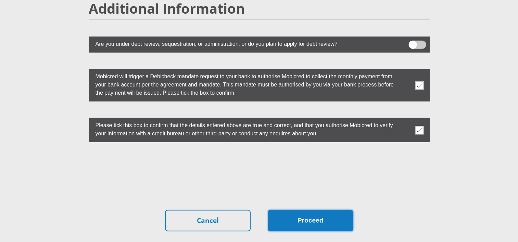
click at [300, 210] on button "Proceed" at bounding box center [311, 221] width 86 height 22
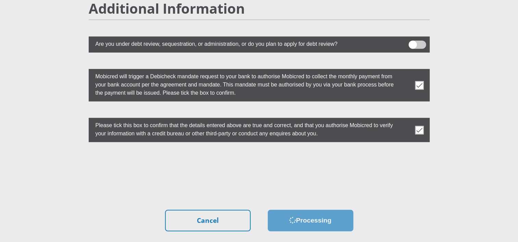
scroll to position [0, 0]
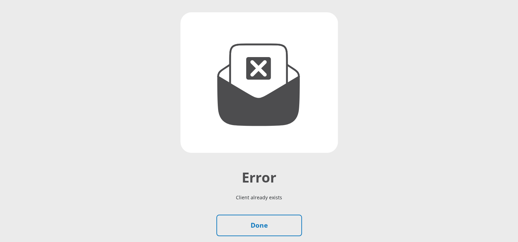
scroll to position [68, 0]
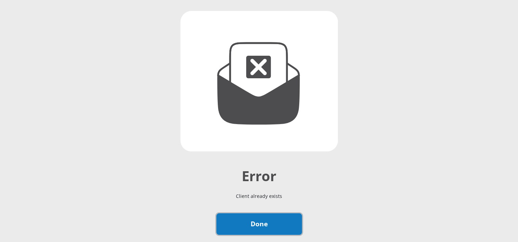
click at [275, 233] on link "Done" at bounding box center [259, 225] width 86 height 22
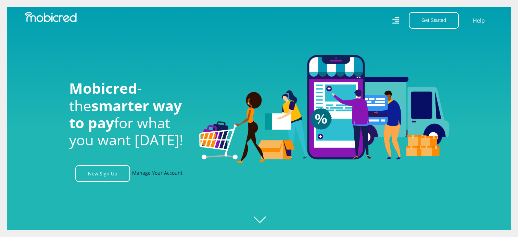
click at [174, 179] on link "Manage Your Account" at bounding box center [157, 173] width 50 height 17
click at [478, 21] on link "Help" at bounding box center [479, 20] width 14 height 10
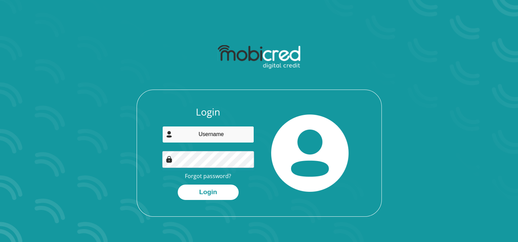
click at [211, 138] on input "email" at bounding box center [208, 134] width 92 height 17
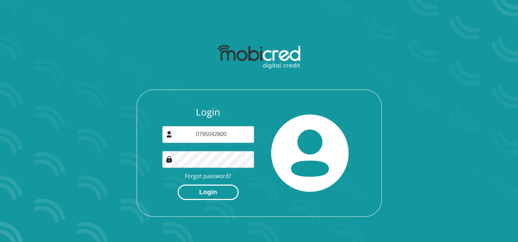
click at [219, 190] on button "Login" at bounding box center [208, 192] width 61 height 15
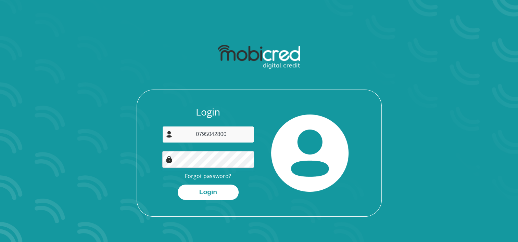
click at [195, 135] on input "0795042800" at bounding box center [208, 134] width 92 height 17
drag, startPoint x: 237, startPoint y: 136, endPoint x: 181, endPoint y: 137, distance: 55.8
click at [181, 137] on input "0795042800" at bounding box center [208, 134] width 92 height 17
type input "[EMAIL_ADDRESS][DOMAIN_NAME]"
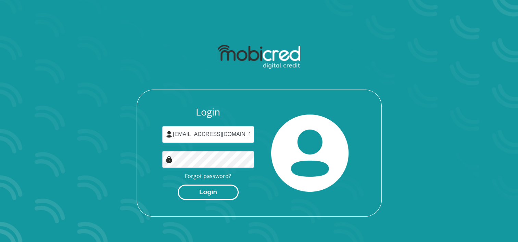
click at [212, 192] on button "Login" at bounding box center [208, 192] width 61 height 15
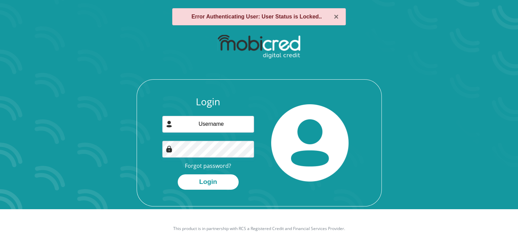
scroll to position [34, 0]
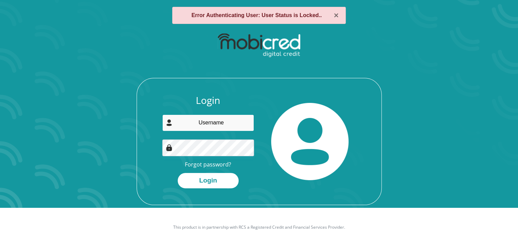
click at [223, 128] on input "email" at bounding box center [208, 123] width 92 height 17
type input "[EMAIL_ADDRESS][DOMAIN_NAME]"
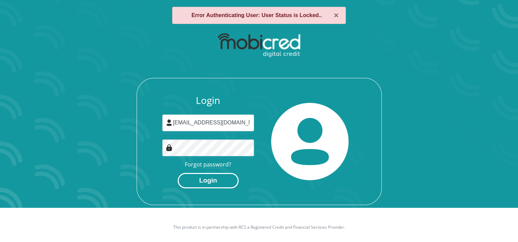
click at [225, 181] on button "Login" at bounding box center [208, 180] width 61 height 15
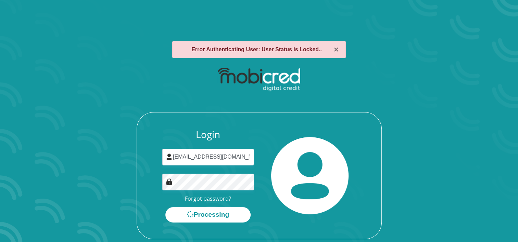
scroll to position [31, 0]
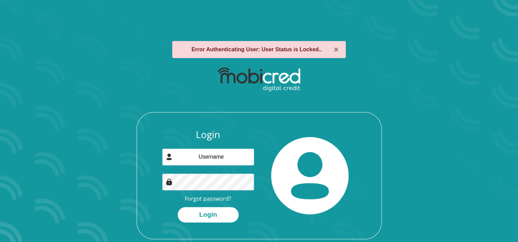
click at [261, 49] on strong "Error Authenticating User: User Status is Locked.." at bounding box center [256, 50] width 130 height 6
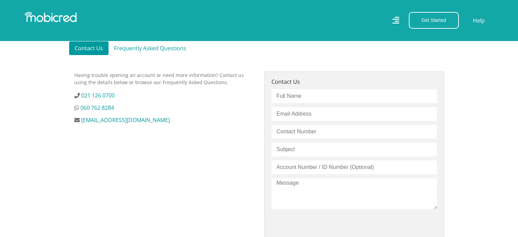
scroll to position [205, 0]
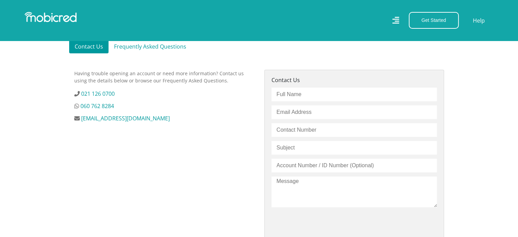
click at [289, 88] on input "text" at bounding box center [353, 95] width 165 height 14
type input "[PERSON_NAME]"
click at [290, 105] on input "email" at bounding box center [353, 112] width 165 height 14
type input "[EMAIL_ADDRESS][DOMAIN_NAME]"
click at [305, 133] on input "text" at bounding box center [353, 130] width 165 height 14
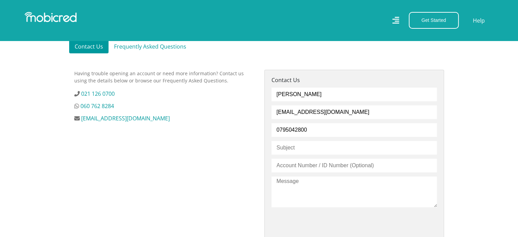
type input "0795042800"
click at [311, 149] on input "text" at bounding box center [353, 148] width 165 height 14
type input "Account Locked"
click at [314, 168] on input "text" at bounding box center [353, 166] width 165 height 14
type input "0403015291087"
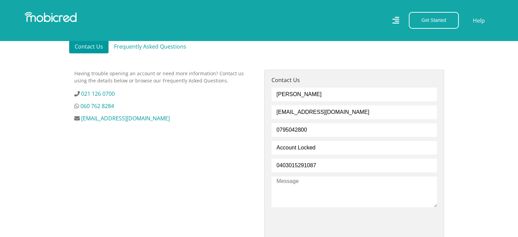
click at [289, 188] on textarea at bounding box center [353, 192] width 165 height 31
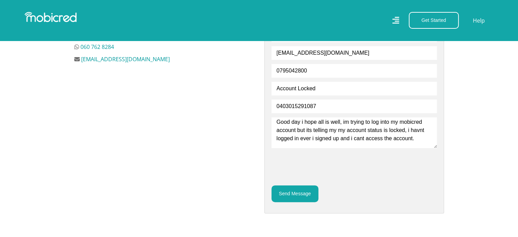
scroll to position [274, 0]
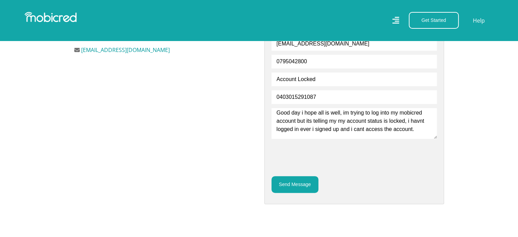
click at [0, 0] on div at bounding box center [0, 0] width 0 height 0
click at [410, 134] on textarea "Good day i hope all is well, im trying to log into my mobicred account but its …" at bounding box center [353, 123] width 165 height 31
click at [413, 133] on textarea "Good day i hope all is well, im trying to log into my mobicred account but its …" at bounding box center [353, 123] width 165 height 31
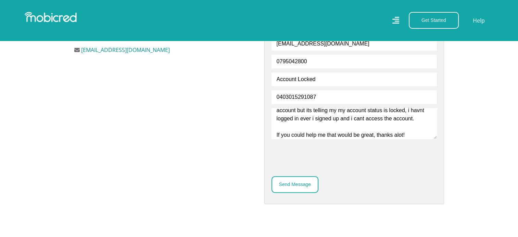
type textarea "Good day i hope all is well, im trying to log into my mobicred account but its …"
click at [303, 178] on button "Send Message" at bounding box center [294, 184] width 47 height 17
